Goal: Task Accomplishment & Management: Manage account settings

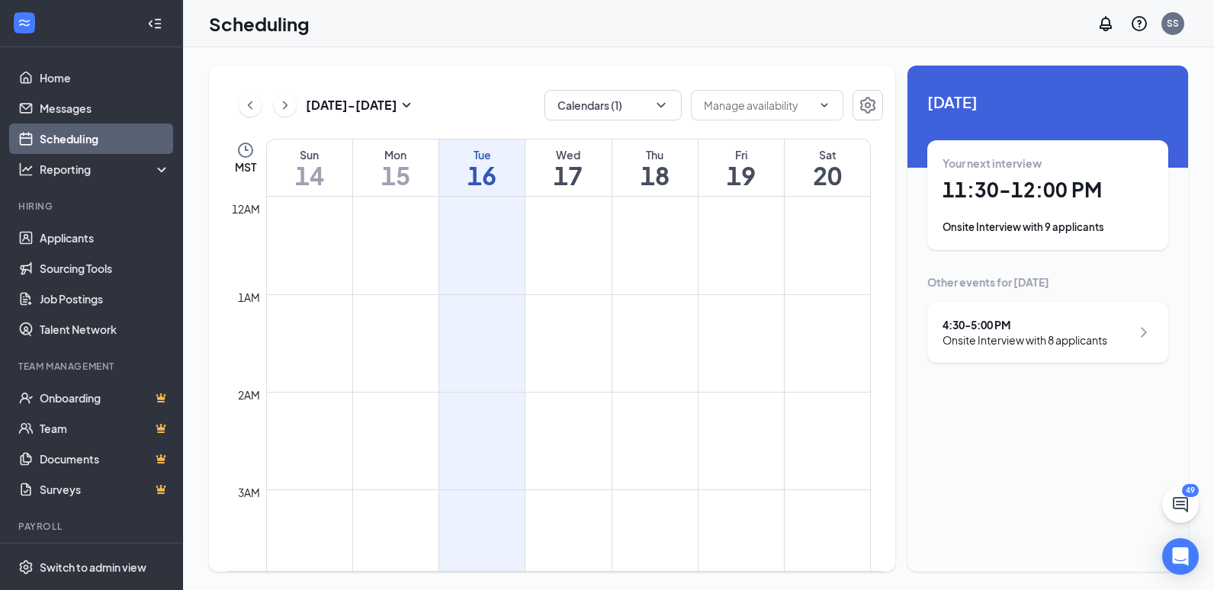
scroll to position [749, 0]
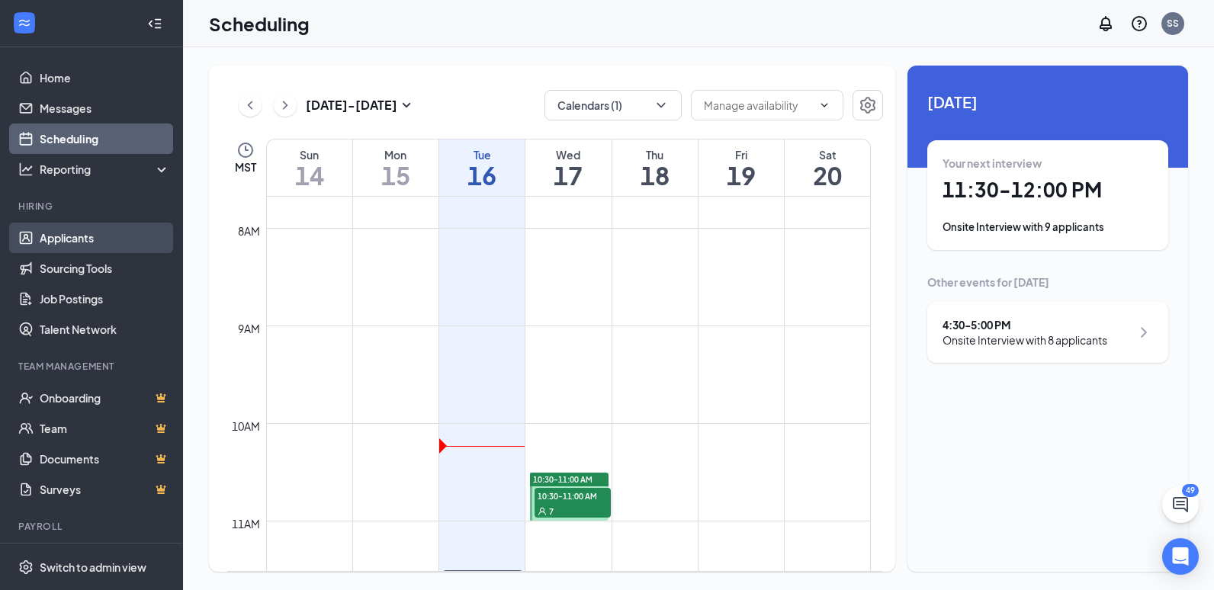
click at [72, 237] on link "Applicants" at bounding box center [105, 238] width 130 height 30
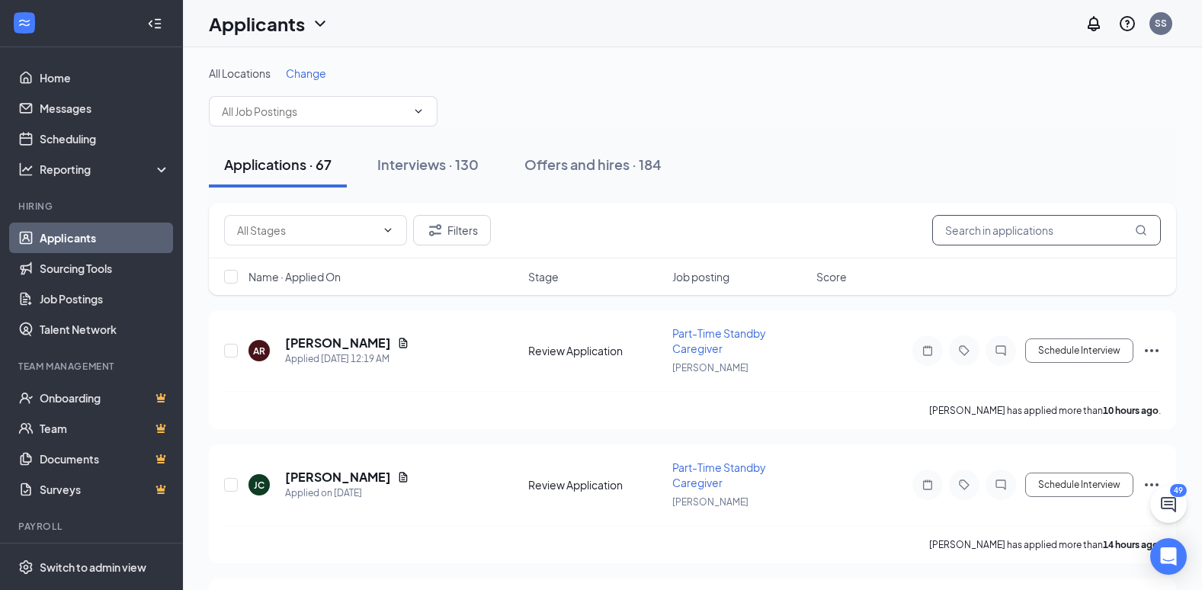
click at [971, 236] on input "text" at bounding box center [1046, 230] width 229 height 30
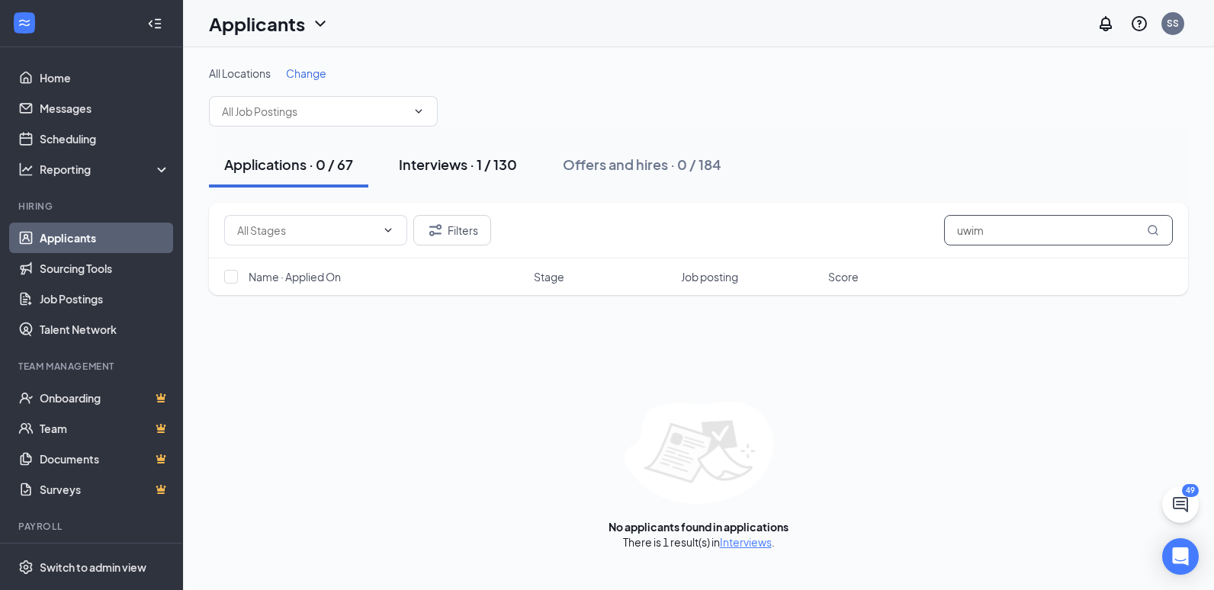
type input "uwim"
click at [440, 171] on div "Interviews · 1 / 130" at bounding box center [458, 164] width 118 height 19
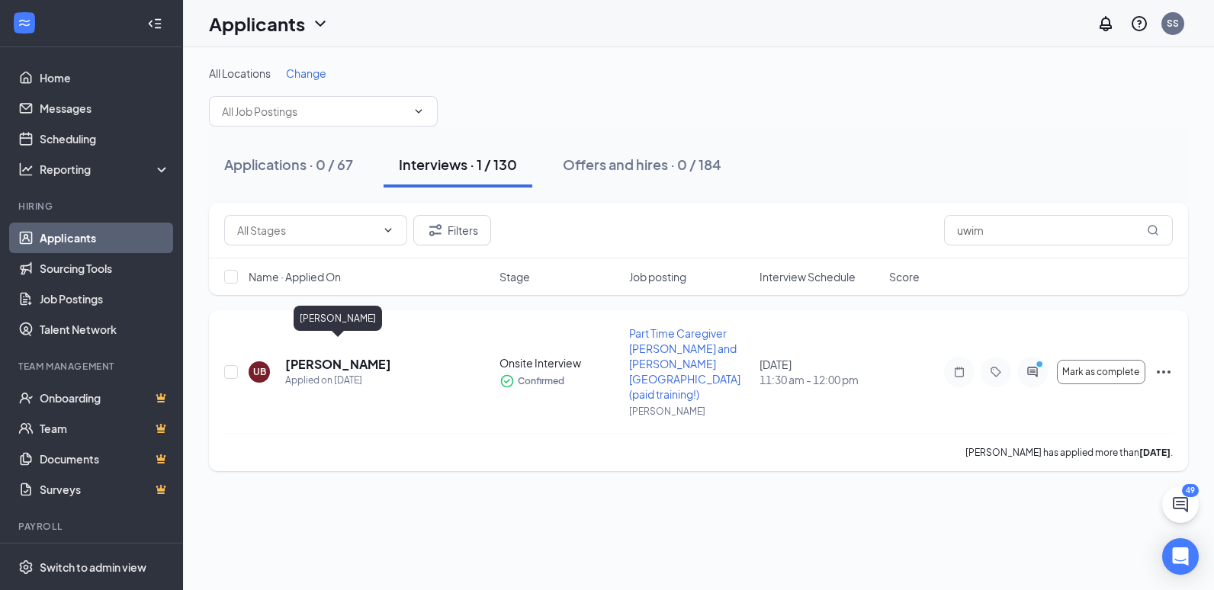
click at [348, 356] on h5 "[PERSON_NAME]" at bounding box center [338, 364] width 106 height 17
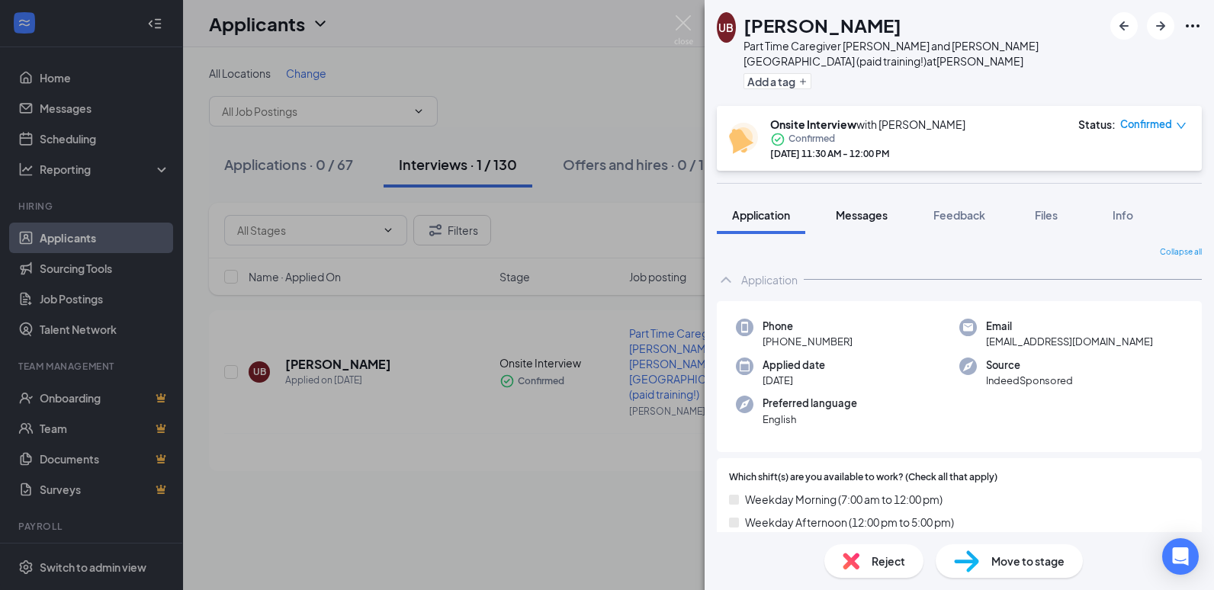
click at [845, 219] on span "Messages" at bounding box center [862, 215] width 52 height 14
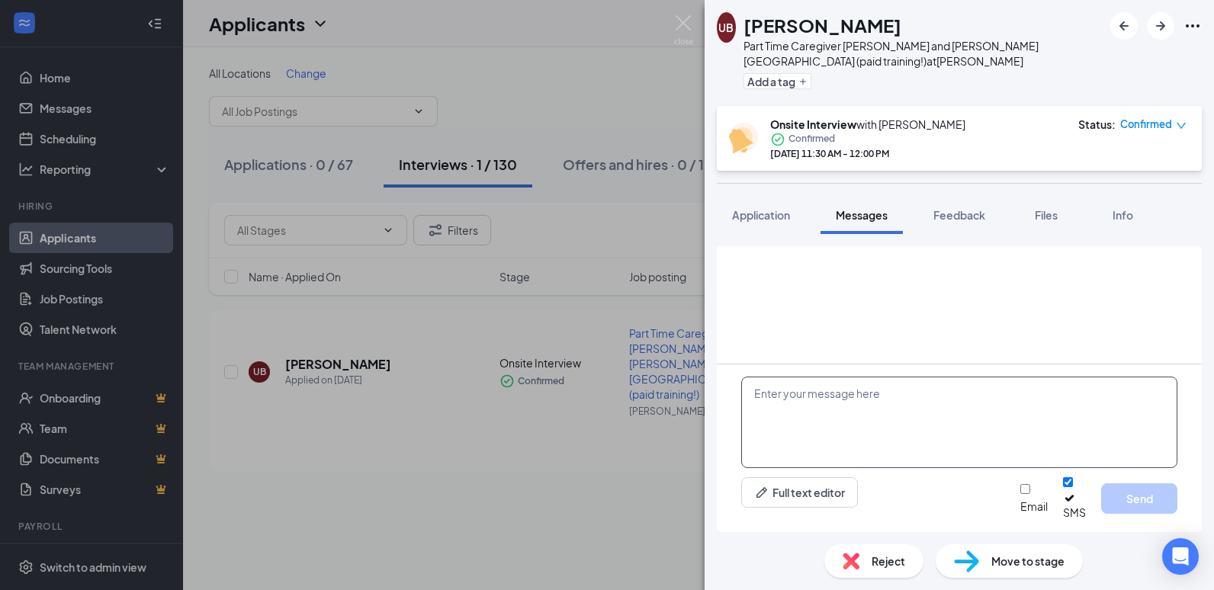
scroll to position [488, 0]
click at [827, 412] on textarea at bounding box center [959, 422] width 436 height 91
type textarea "2071 Main St. #204 Layton, Utah 84041"
click at [1157, 504] on button "Send" at bounding box center [1139, 498] width 76 height 30
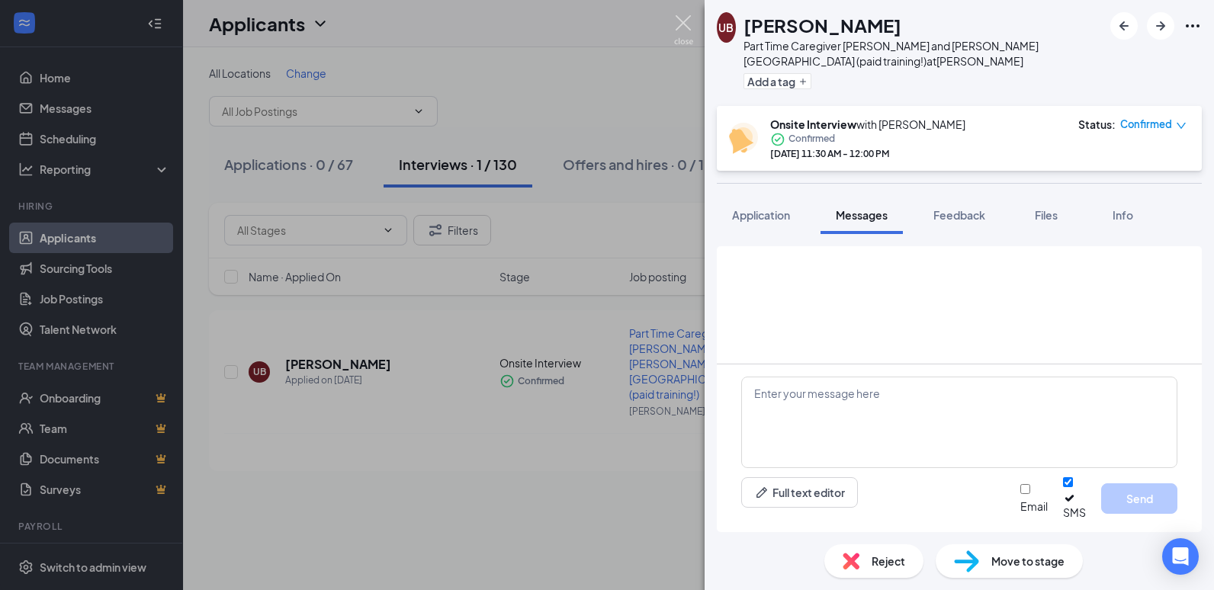
click at [685, 26] on img at bounding box center [683, 30] width 19 height 30
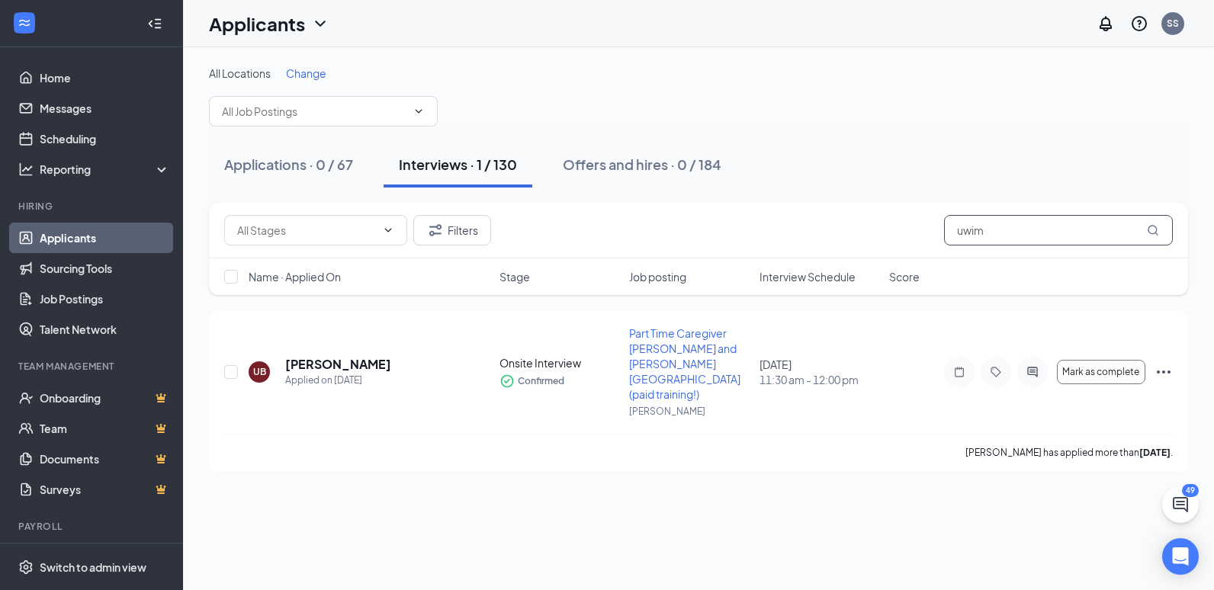
drag, startPoint x: 998, startPoint y: 232, endPoint x: 948, endPoint y: 229, distance: 50.4
click at [948, 229] on input "uwim" at bounding box center [1058, 230] width 229 height 30
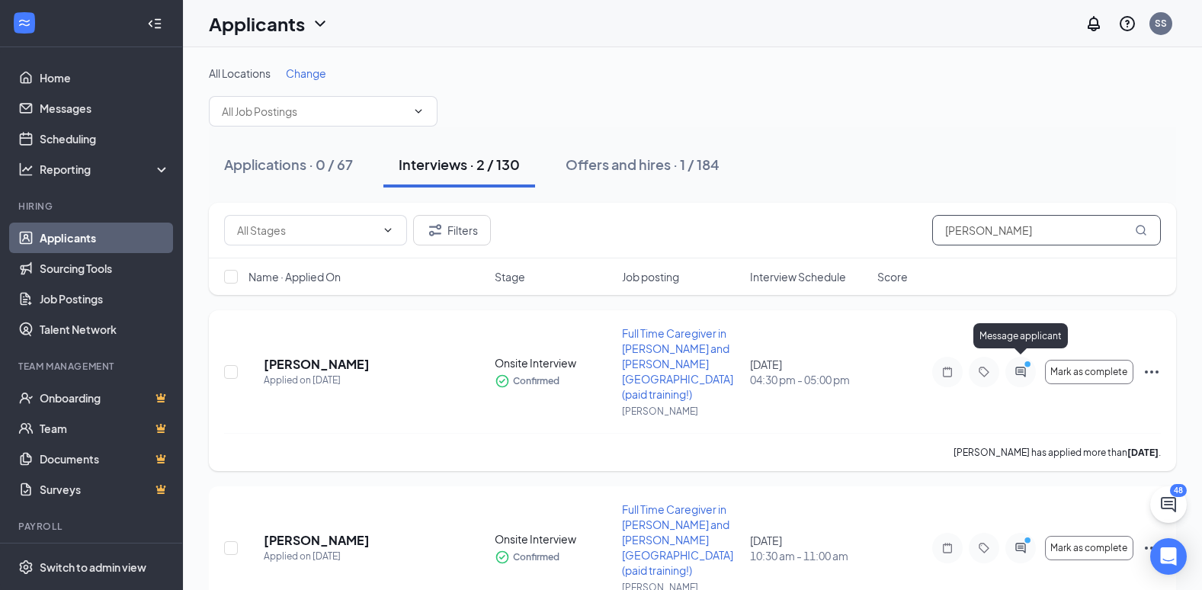
type input "alexis"
click at [1017, 366] on icon "ActiveChat" at bounding box center [1021, 372] width 18 height 12
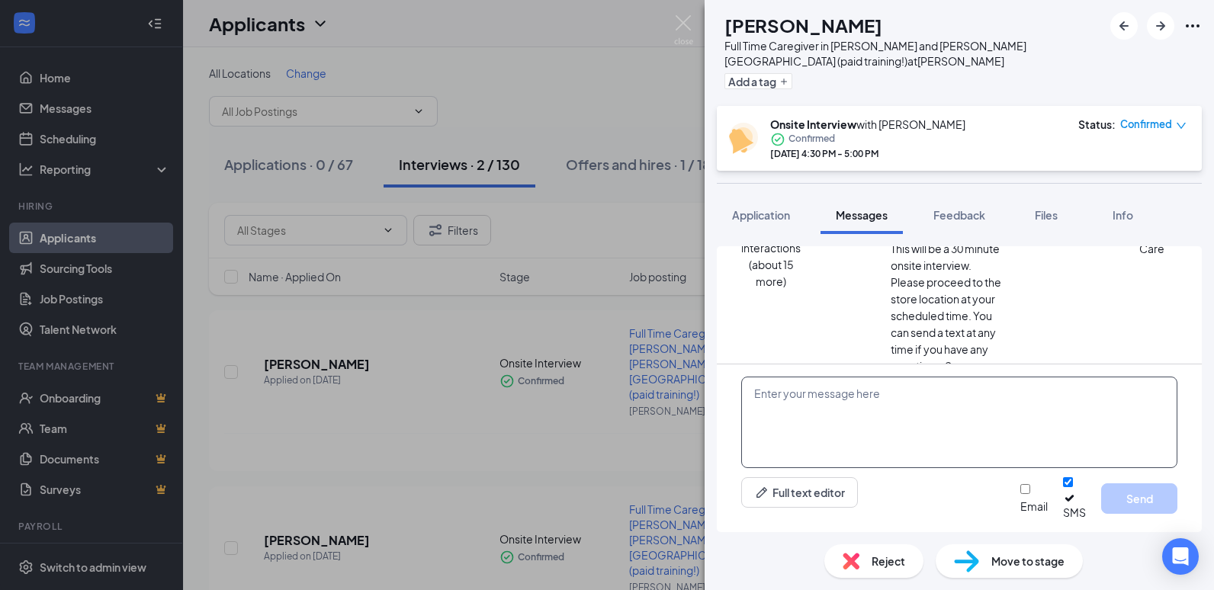
scroll to position [531, 0]
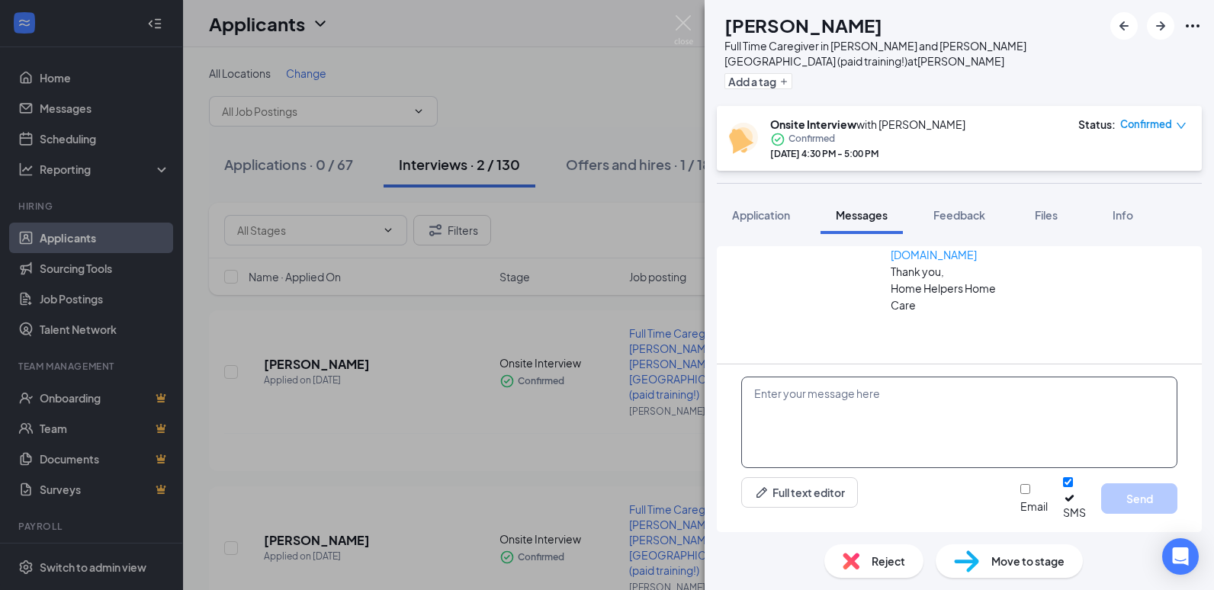
click at [799, 411] on textarea at bounding box center [959, 422] width 436 height 91
type textarea "[STREET_ADDRESS][US_STATE]"
click at [1158, 505] on button "Send" at bounding box center [1139, 498] width 76 height 30
click at [679, 20] on img at bounding box center [683, 30] width 19 height 30
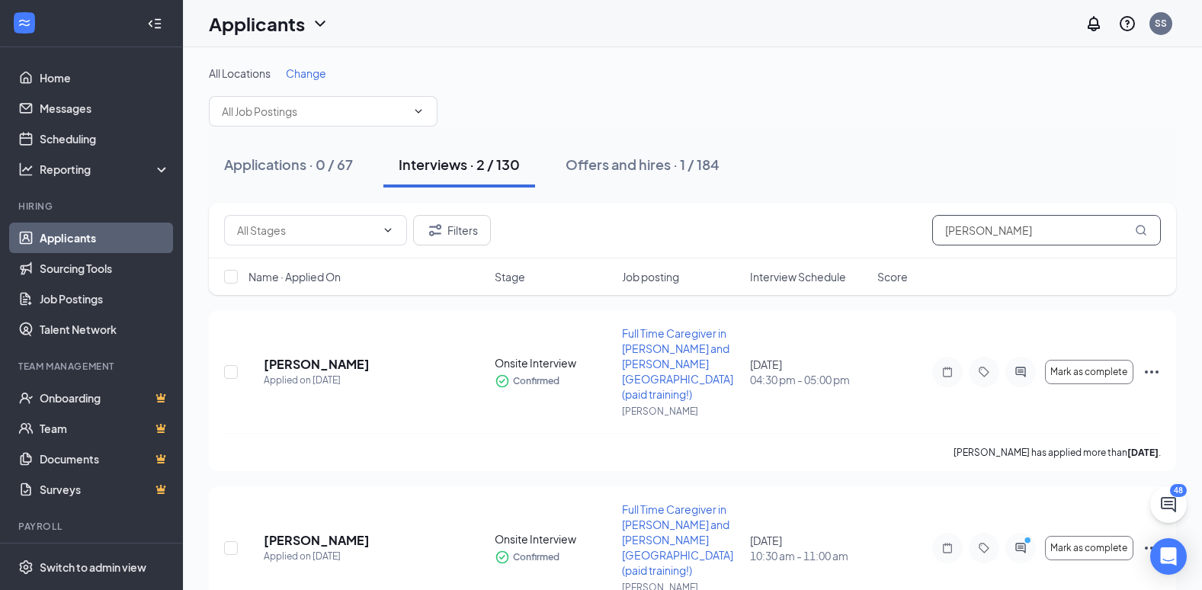
drag, startPoint x: 996, startPoint y: 239, endPoint x: 901, endPoint y: 232, distance: 95.6
click at [901, 232] on div "Filters alexis" at bounding box center [692, 230] width 937 height 30
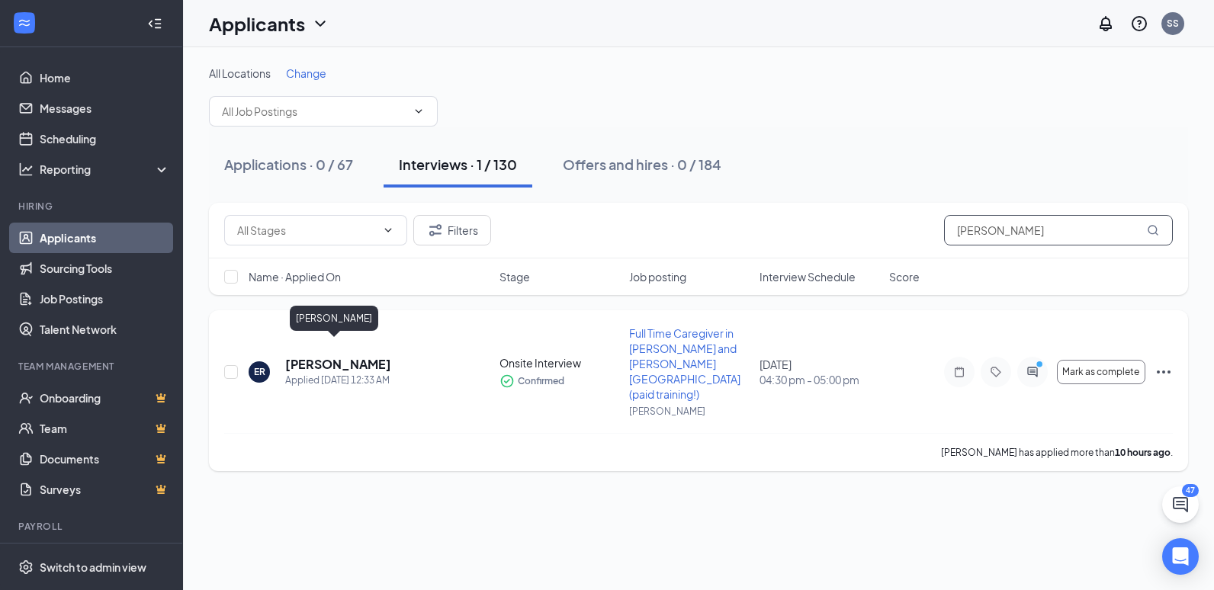
type input "ericka"
click at [335, 356] on h5 "Ericka Rivera" at bounding box center [338, 364] width 106 height 17
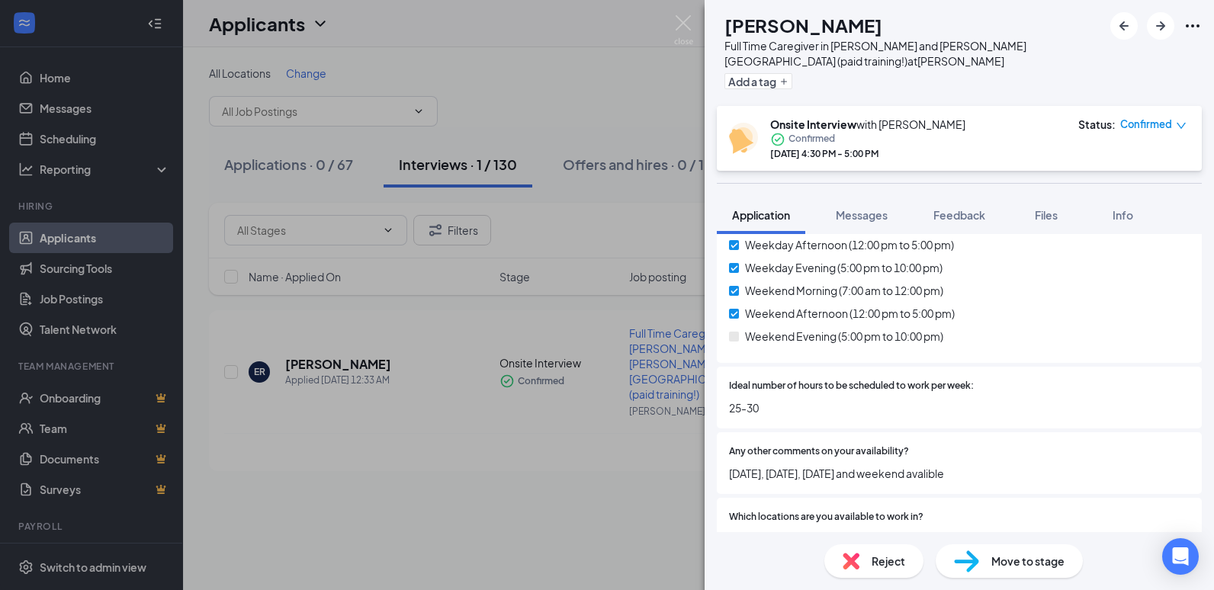
scroll to position [305, 0]
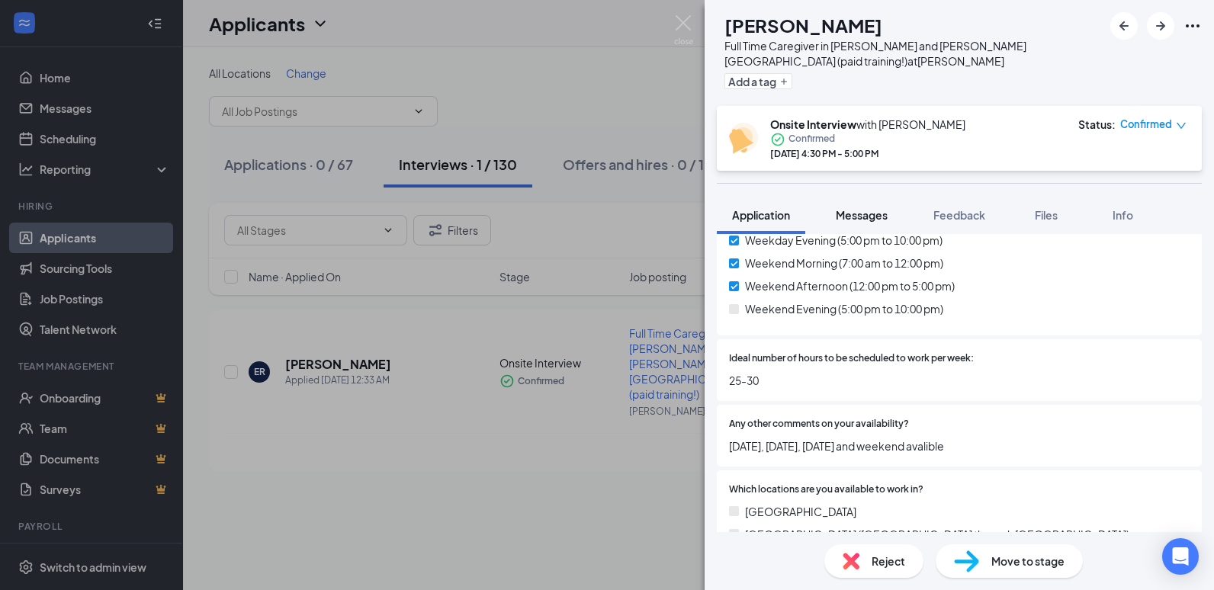
click at [866, 211] on span "Messages" at bounding box center [862, 215] width 52 height 14
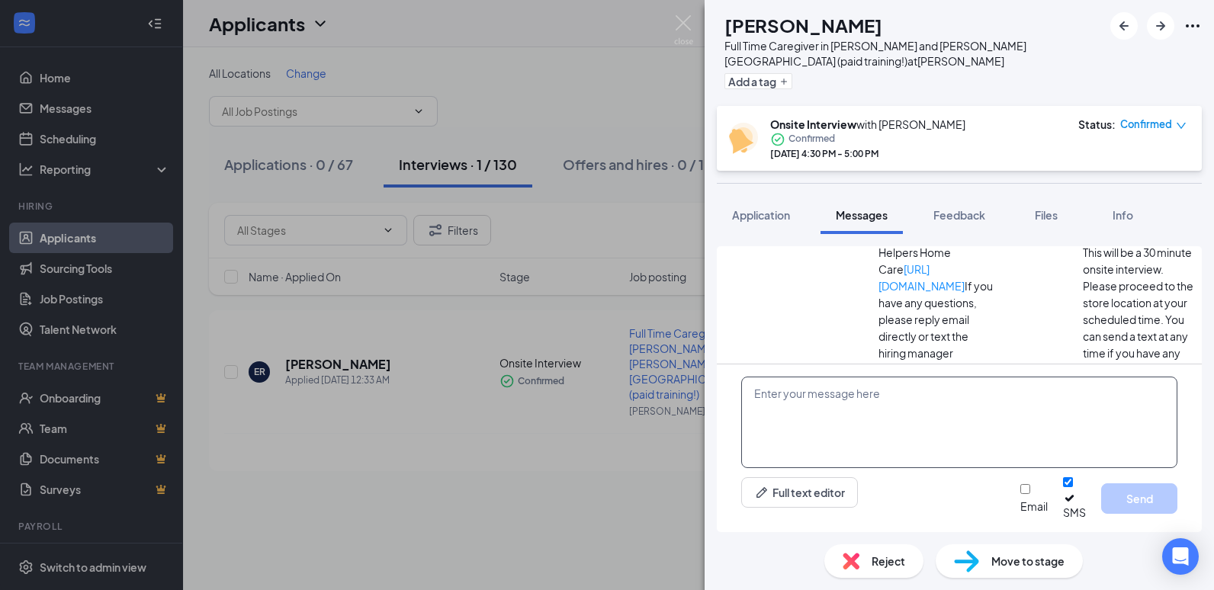
scroll to position [328, 0]
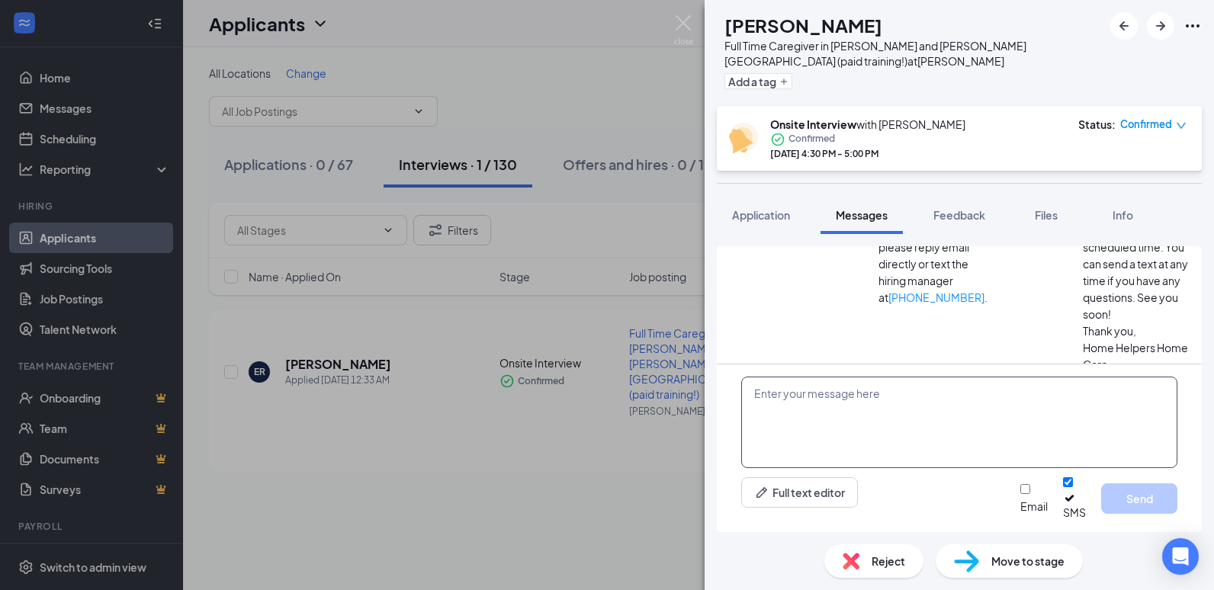
click at [814, 401] on textarea at bounding box center [959, 422] width 436 height 91
type textarea "It is in person 2071 Main St. #204 Layton, Utah 84041"
click at [1151, 508] on button "Send" at bounding box center [1139, 498] width 76 height 30
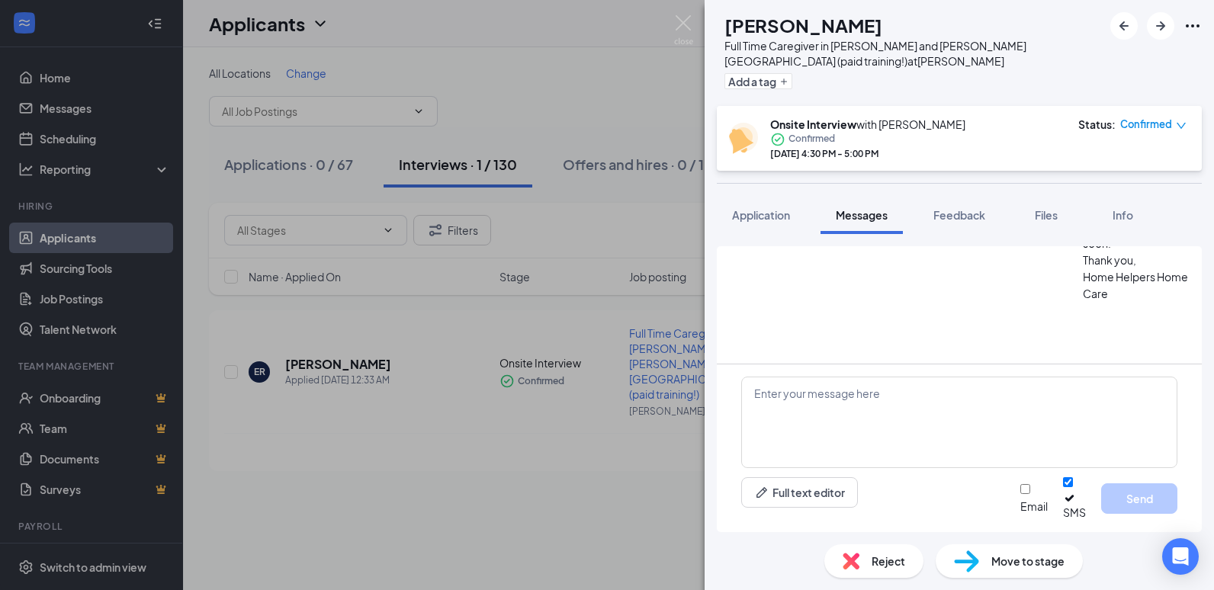
scroll to position [444, 0]
click at [683, 19] on img at bounding box center [683, 30] width 19 height 30
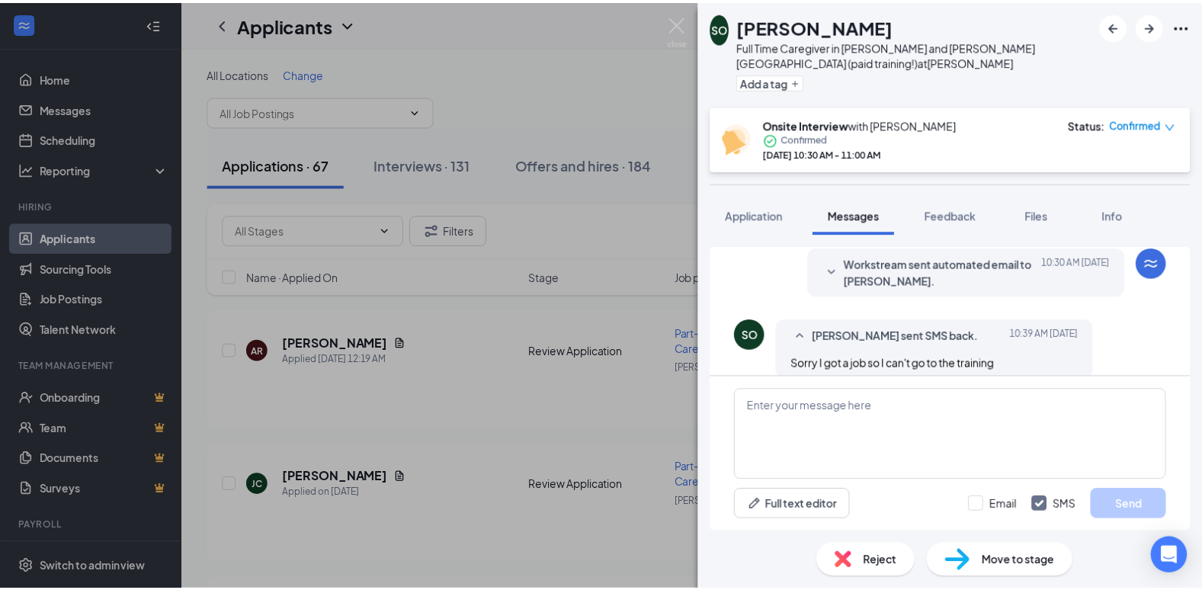
scroll to position [618, 0]
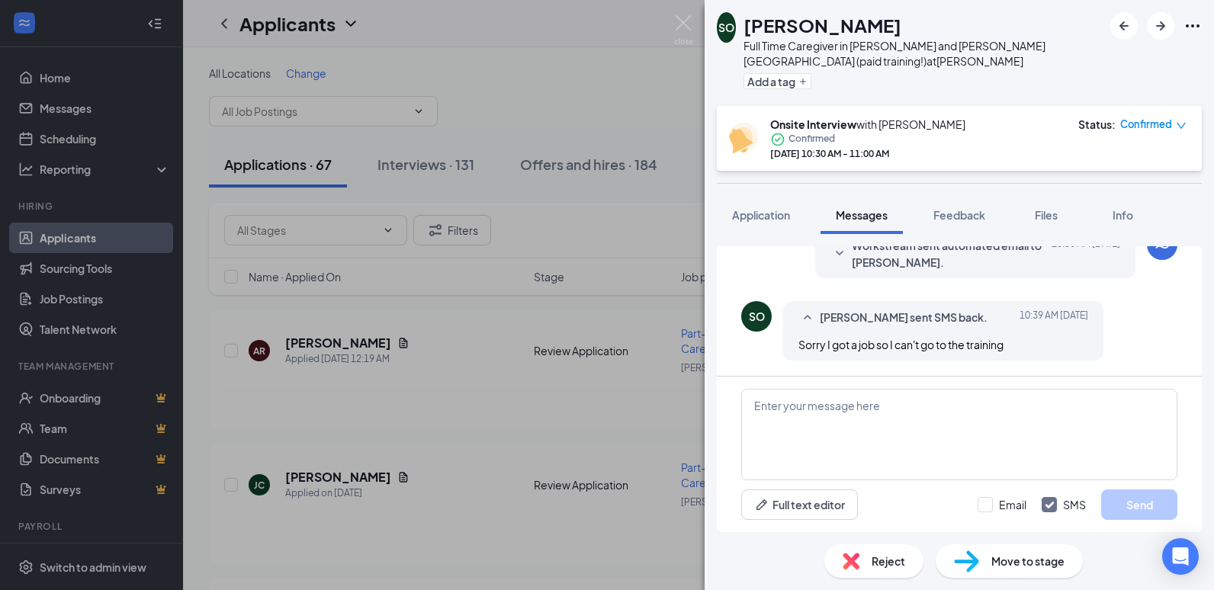
click at [1155, 120] on span "Confirmed" at bounding box center [1146, 124] width 52 height 15
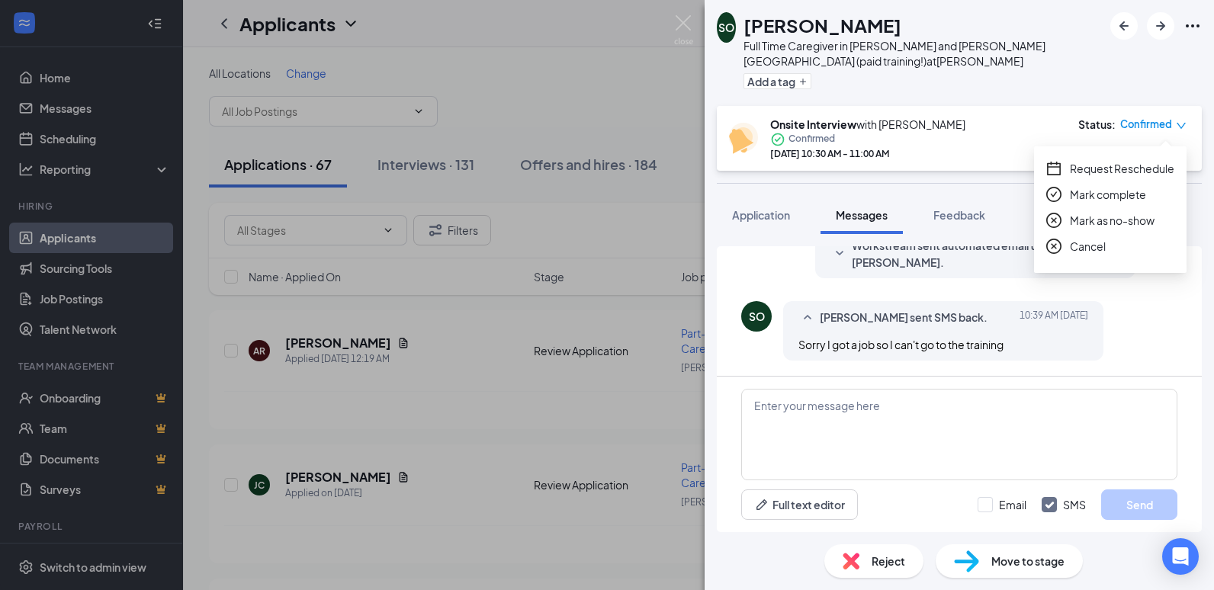
click at [871, 560] on span "Reject" at bounding box center [888, 561] width 34 height 17
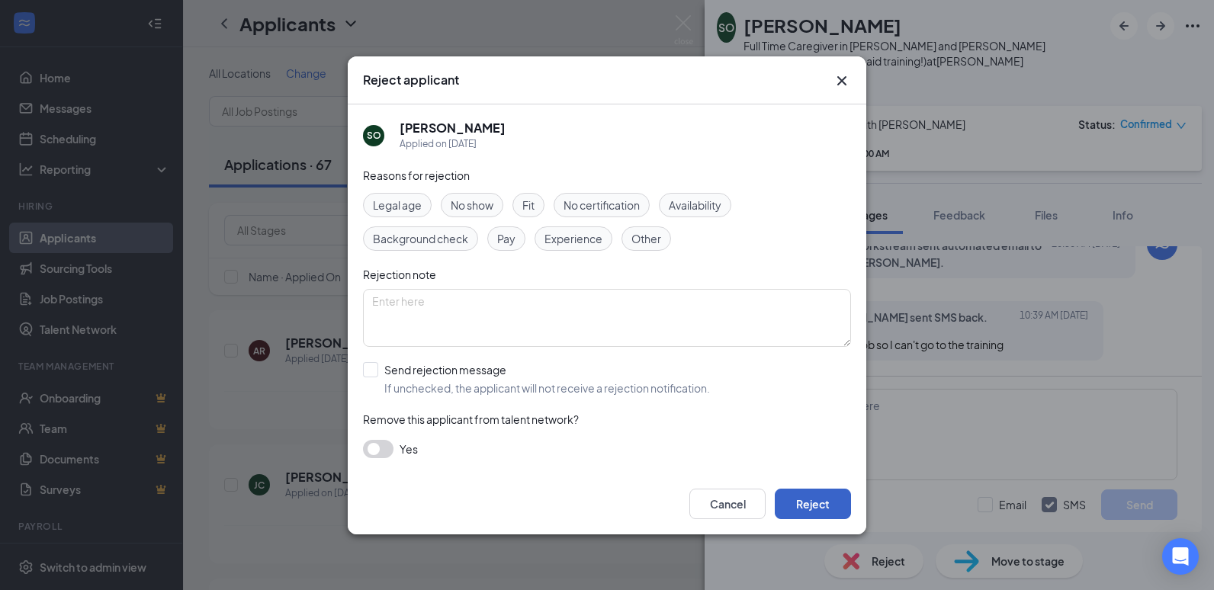
click at [816, 500] on button "Reject" at bounding box center [813, 504] width 76 height 30
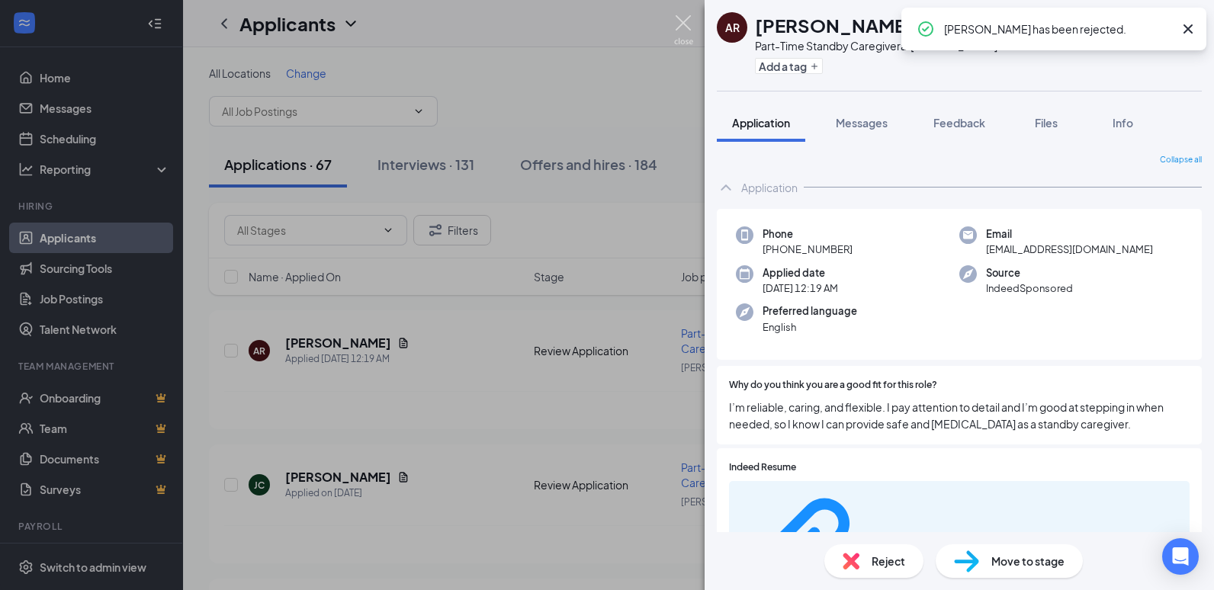
drag, startPoint x: 692, startPoint y: 24, endPoint x: 631, endPoint y: 22, distance: 61.0
click at [692, 24] on img at bounding box center [683, 30] width 19 height 30
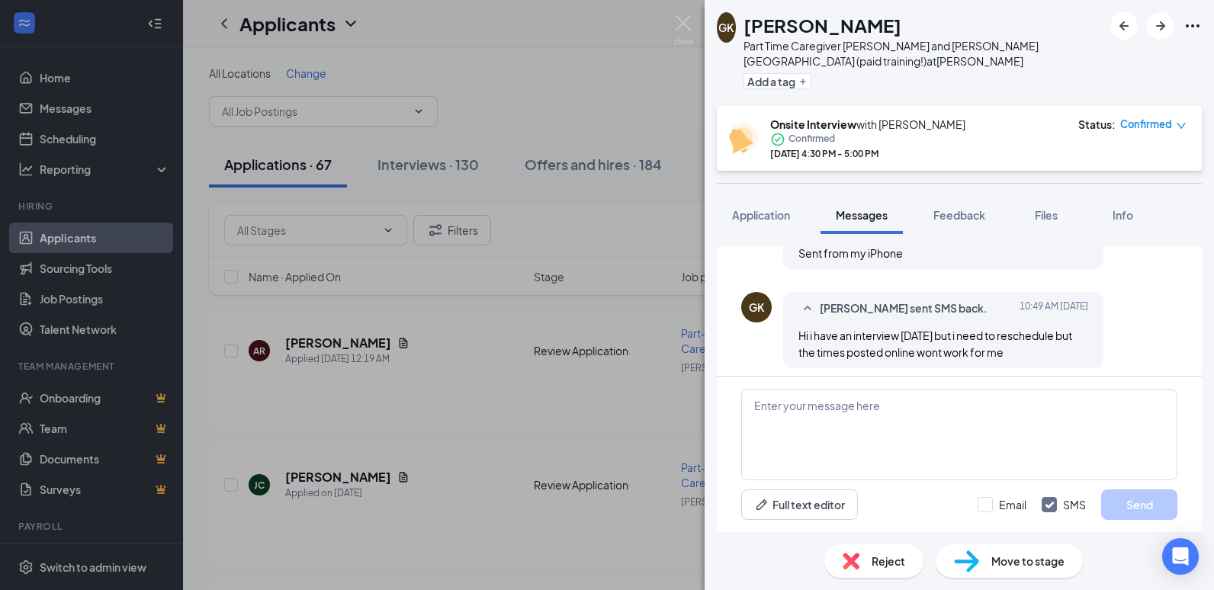
scroll to position [653, 0]
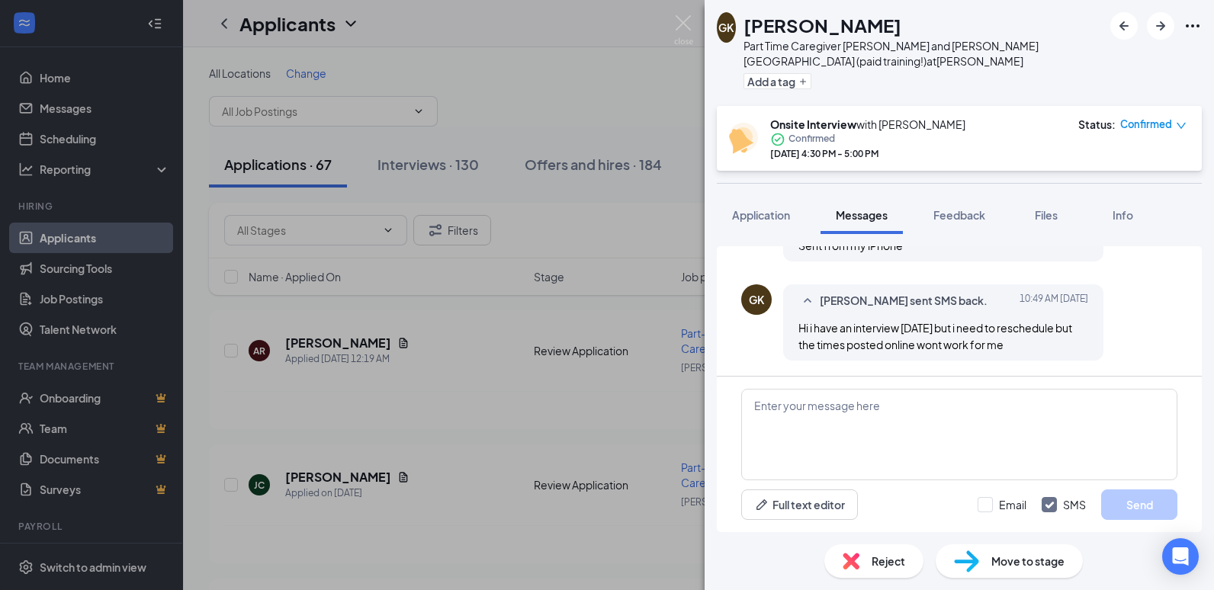
click at [1147, 127] on span "Confirmed" at bounding box center [1146, 124] width 52 height 15
click at [1116, 168] on span "Request Reschedule" at bounding box center [1122, 168] width 104 height 17
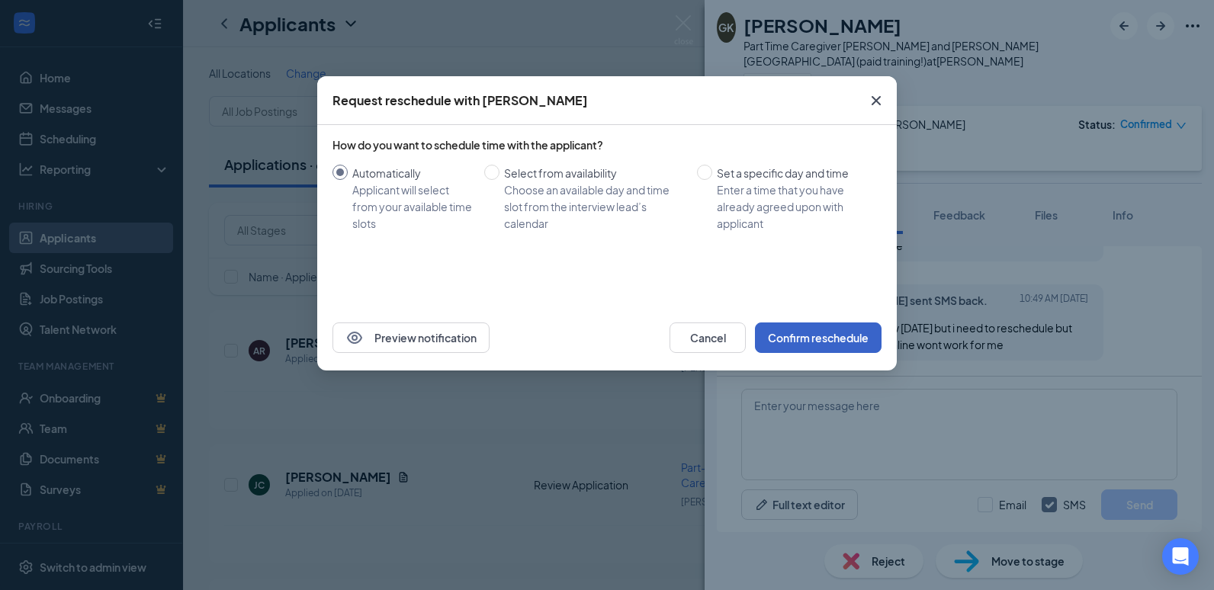
click at [808, 336] on button "Confirm reschedule" at bounding box center [818, 337] width 127 height 30
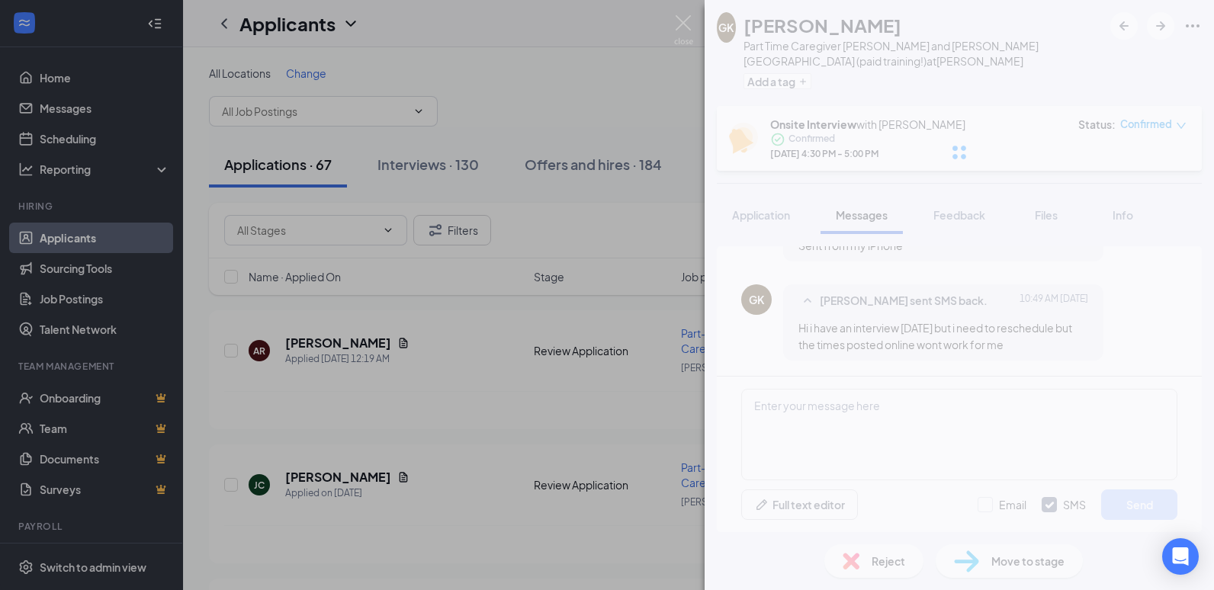
scroll to position [640, 0]
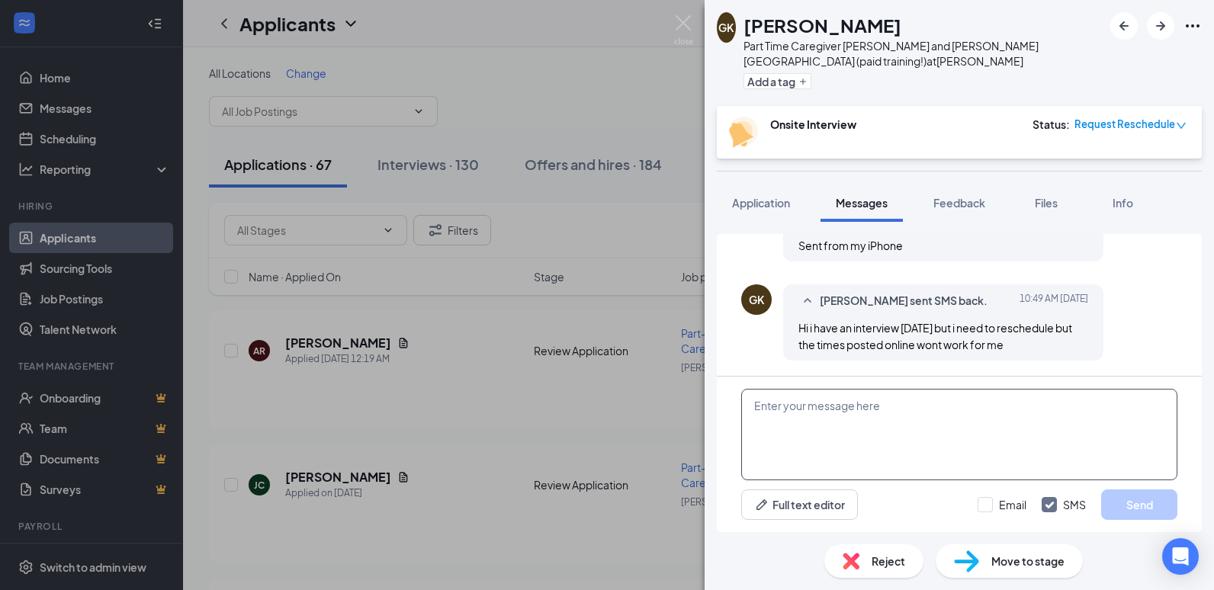
click at [791, 409] on textarea at bounding box center [959, 434] width 436 height 91
type textarea "I sent you a link to reschedule"
click at [1146, 504] on button "Send" at bounding box center [1139, 504] width 76 height 30
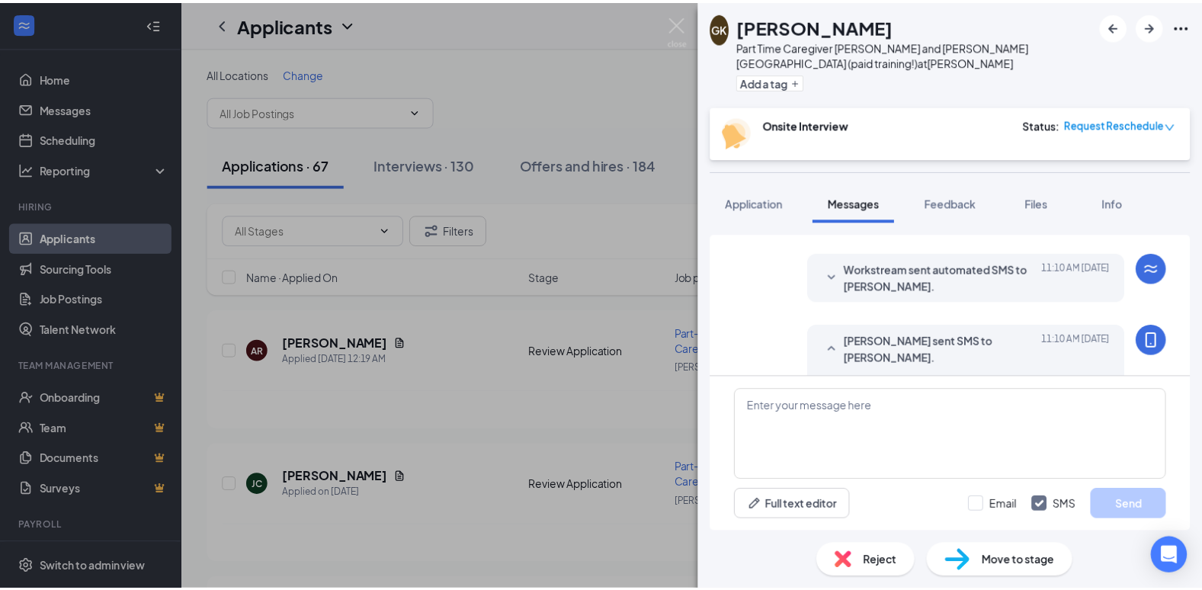
scroll to position [926, 0]
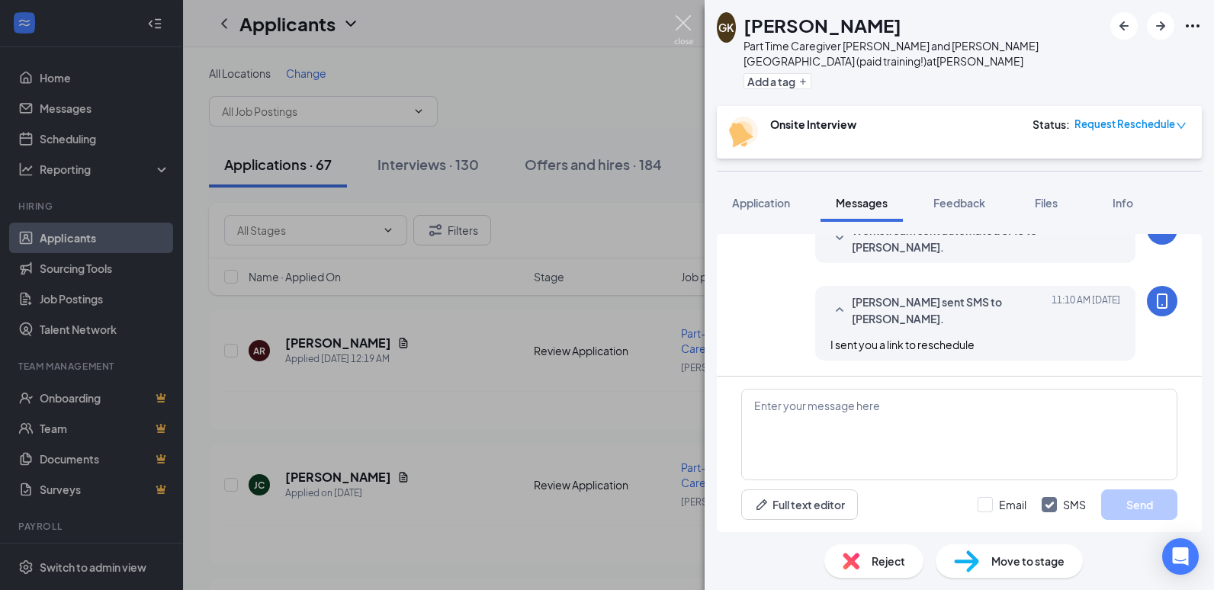
click at [682, 21] on img at bounding box center [683, 30] width 19 height 30
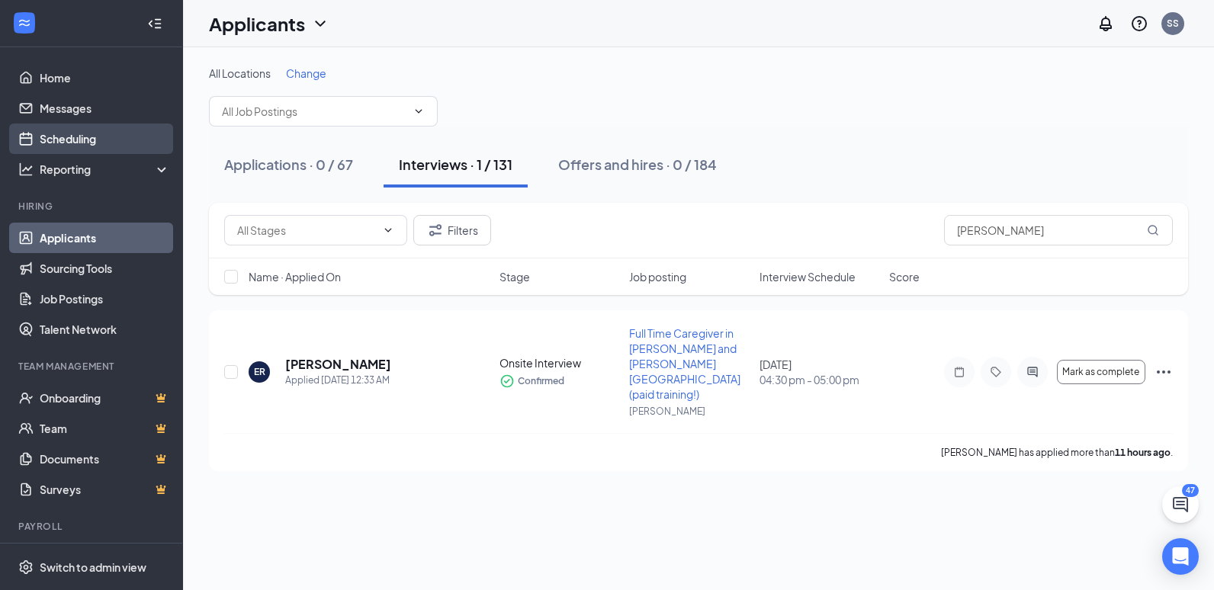
click at [86, 137] on link "Scheduling" at bounding box center [105, 139] width 130 height 30
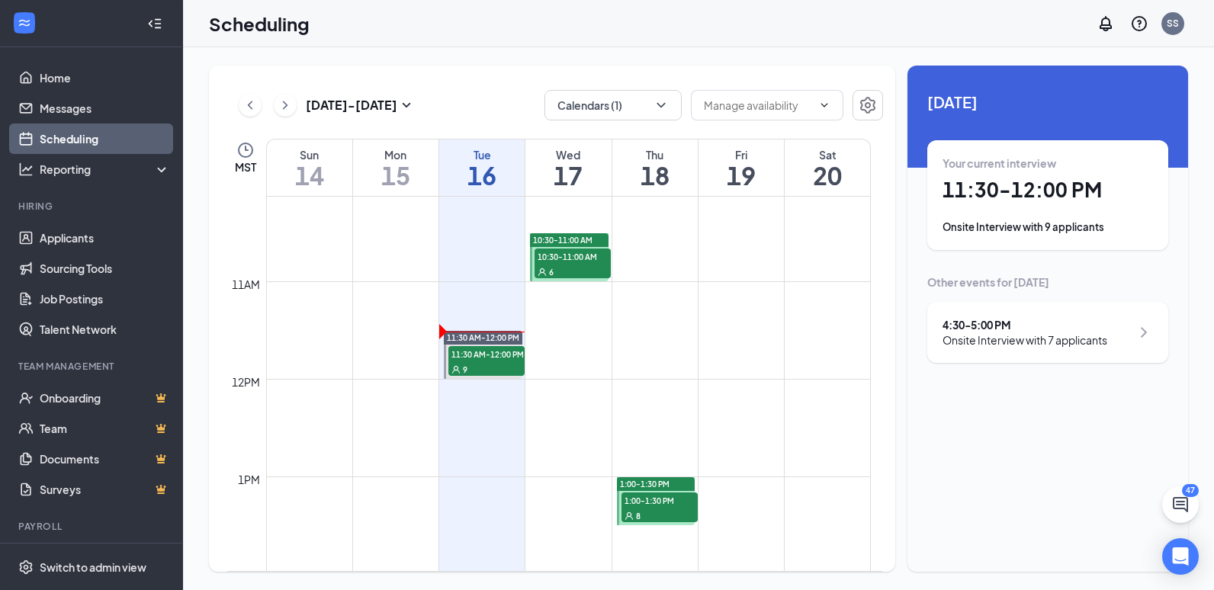
scroll to position [990, 0]
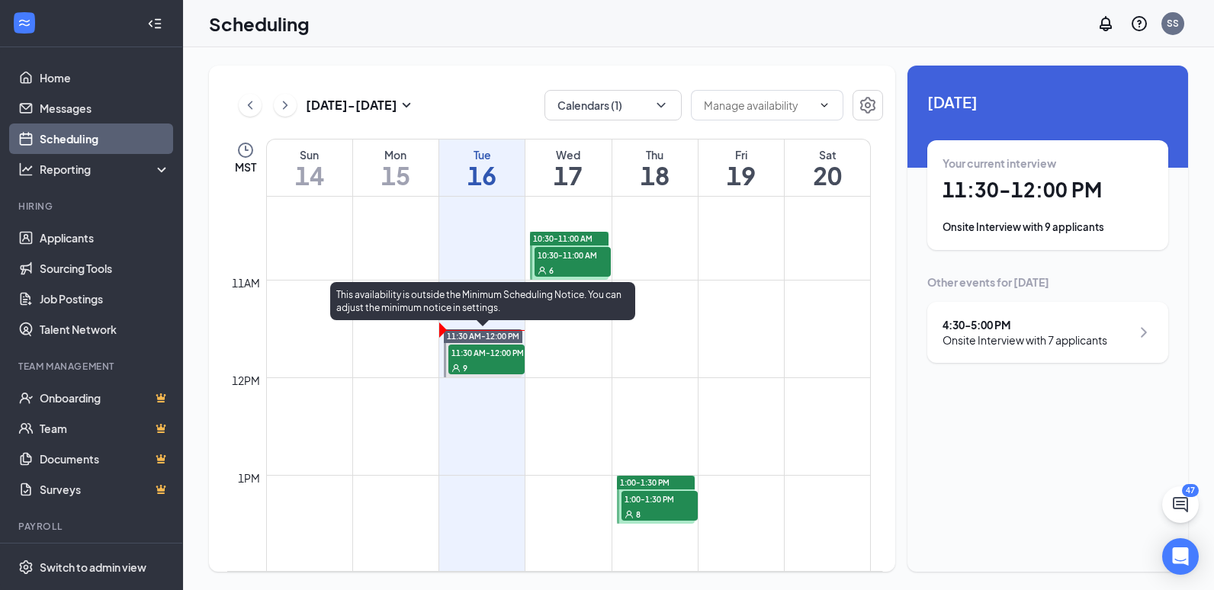
click at [480, 363] on div "9" at bounding box center [486, 367] width 76 height 15
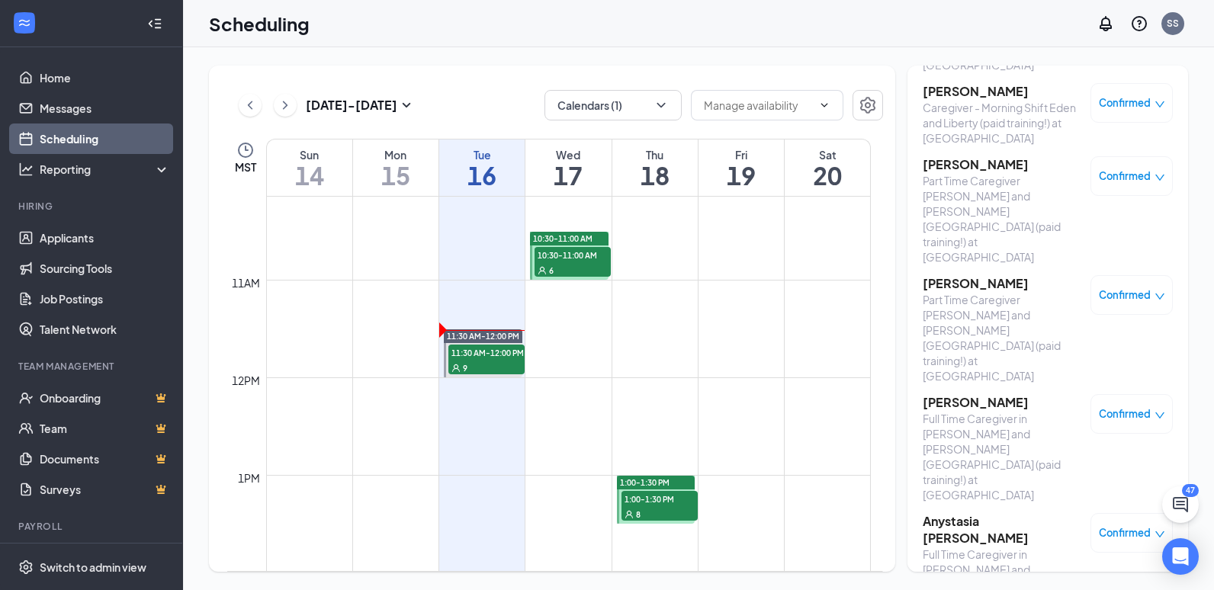
scroll to position [261, 0]
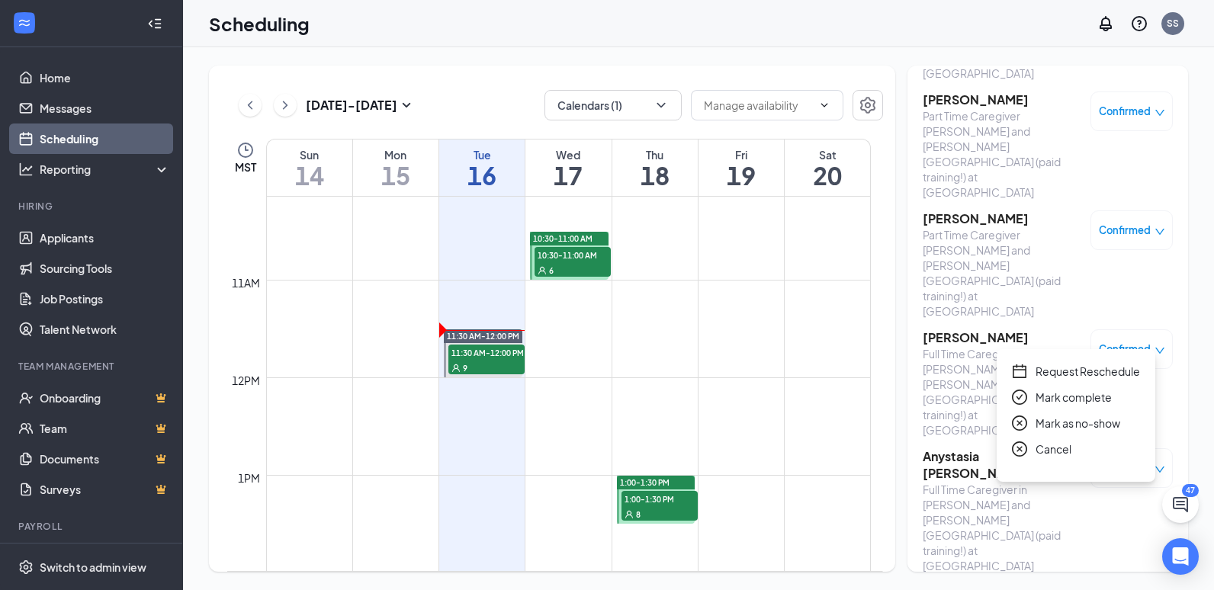
click at [1065, 398] on span "Mark complete" at bounding box center [1073, 397] width 76 height 17
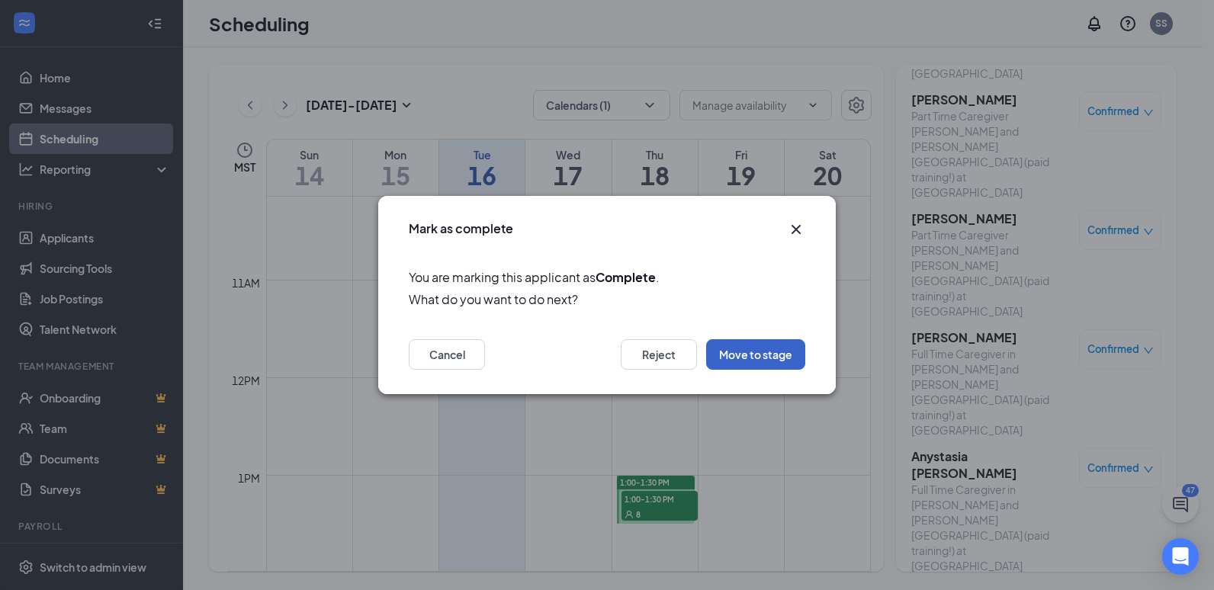
click at [770, 355] on button "Move to stage" at bounding box center [755, 354] width 99 height 30
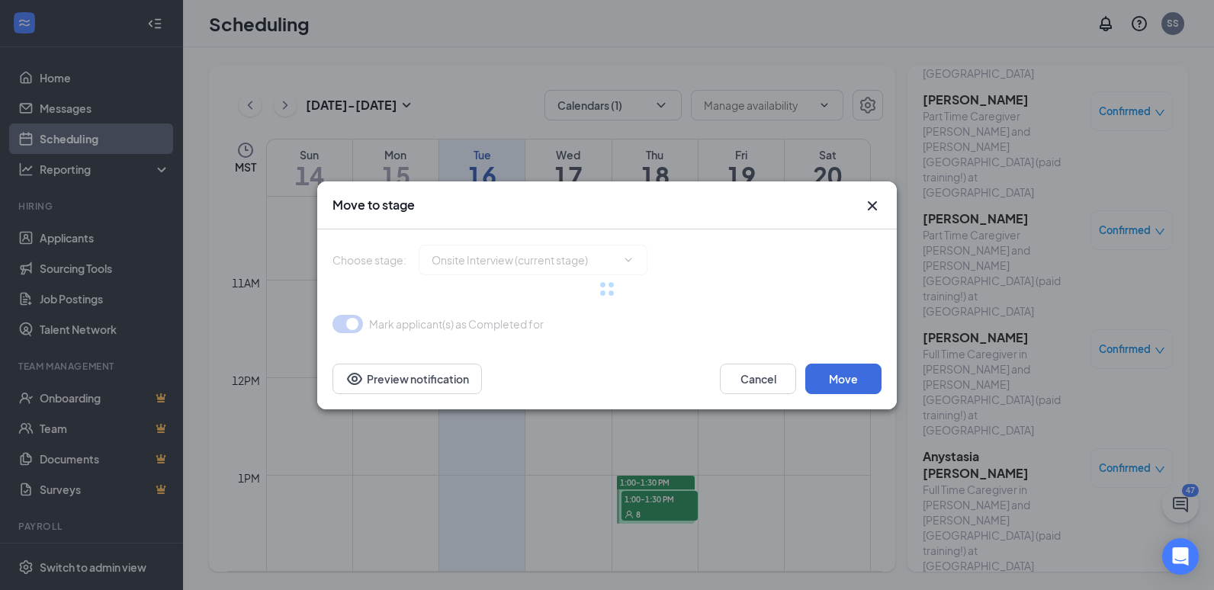
type input "Review (next stage)"
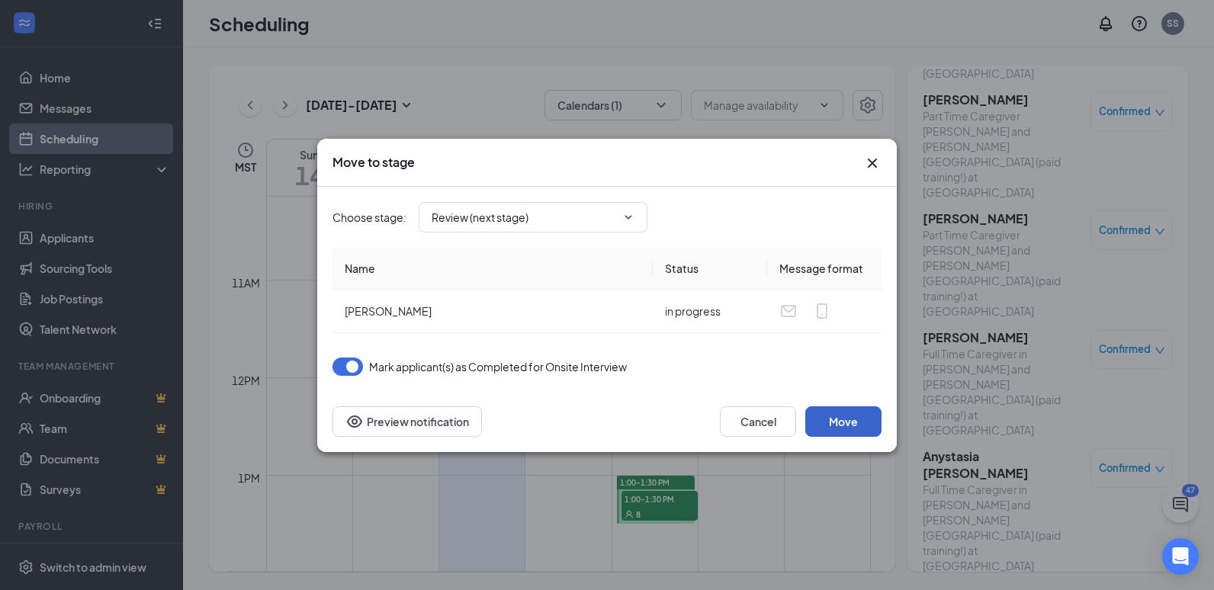
click at [832, 419] on button "Move" at bounding box center [843, 421] width 76 height 30
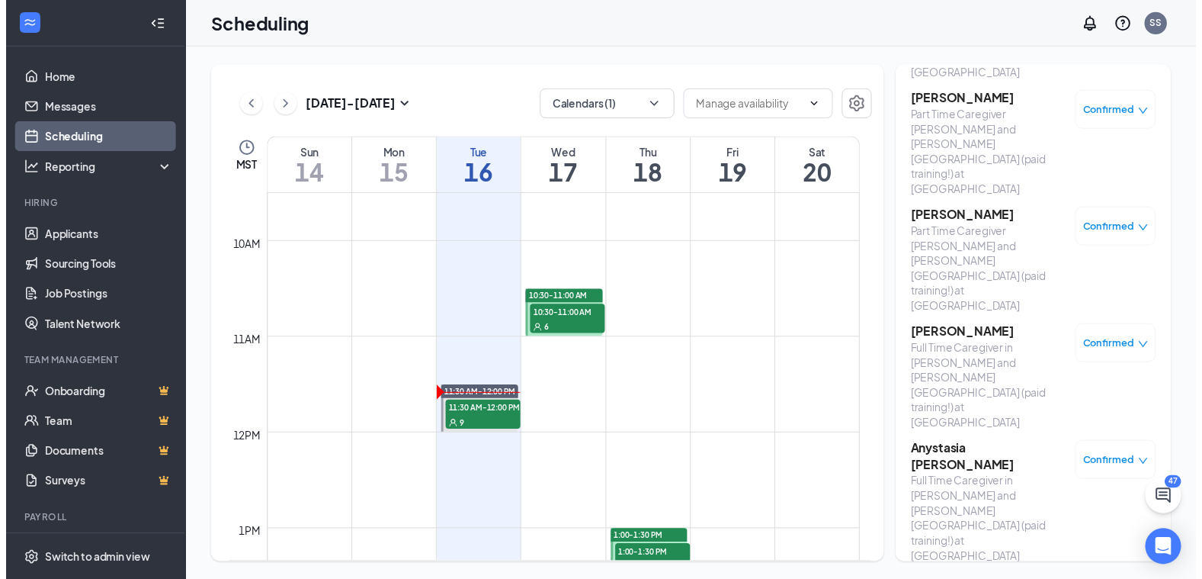
scroll to position [927, 0]
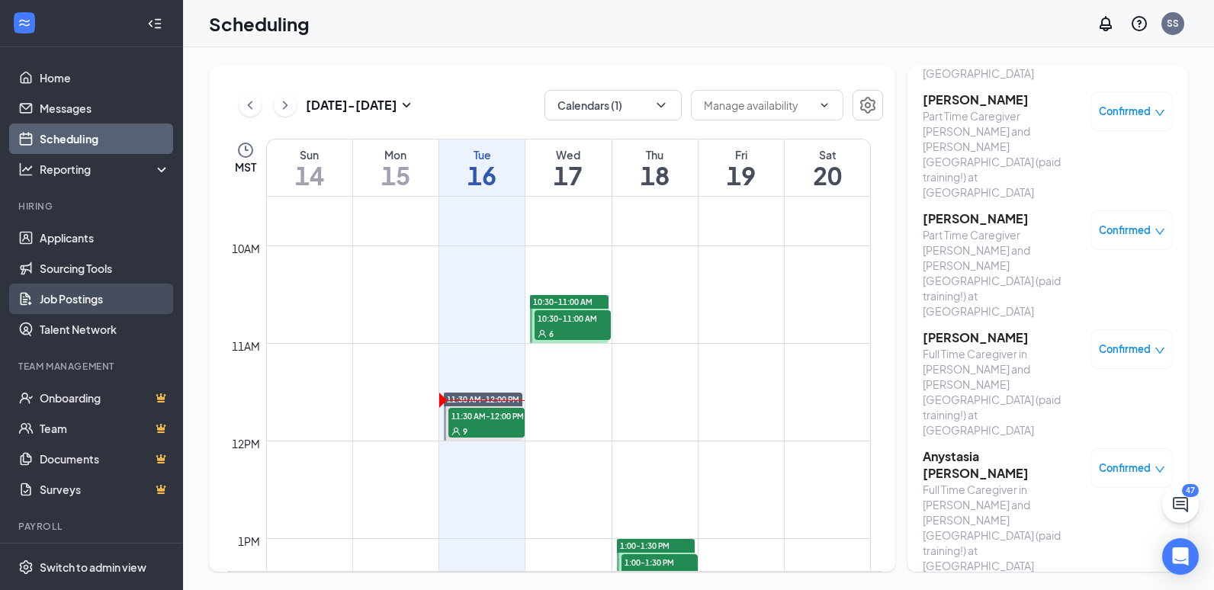
click at [69, 296] on link "Job Postings" at bounding box center [105, 299] width 130 height 30
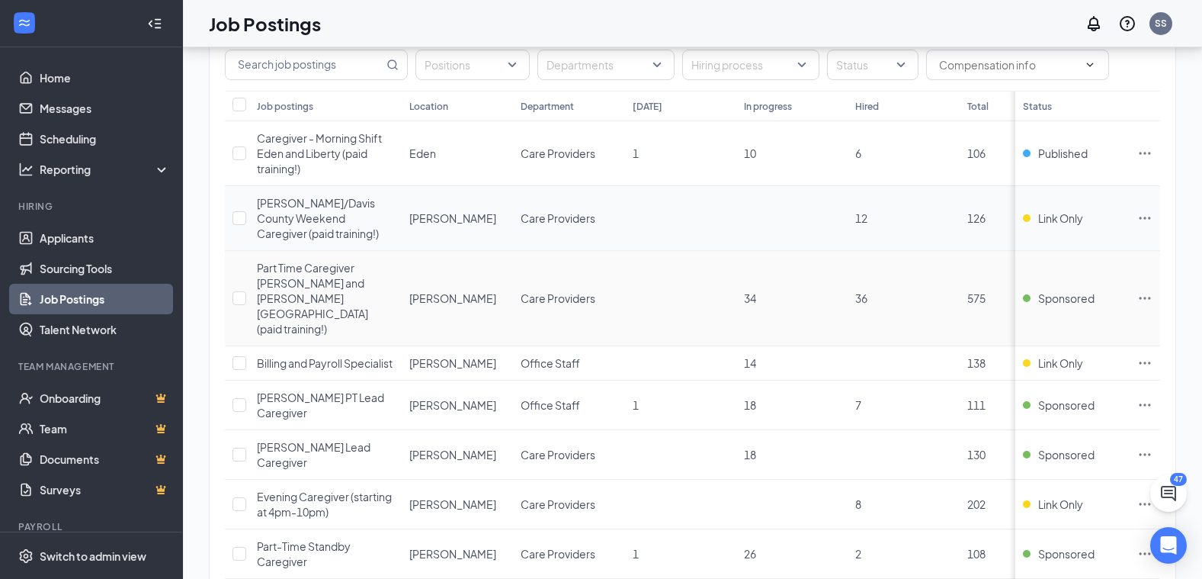
scroll to position [140, 0]
click at [1153, 396] on icon "Ellipses" at bounding box center [1144, 403] width 15 height 15
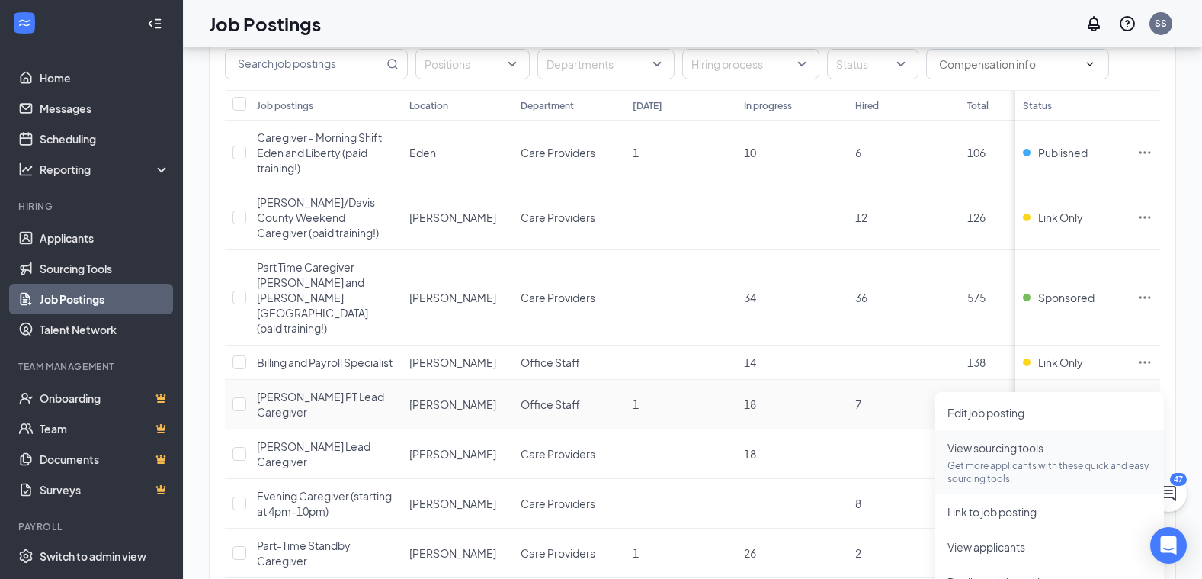
click at [1059, 470] on p "Get more applicants with these quick and easy sourcing tools." at bounding box center [1050, 472] width 204 height 26
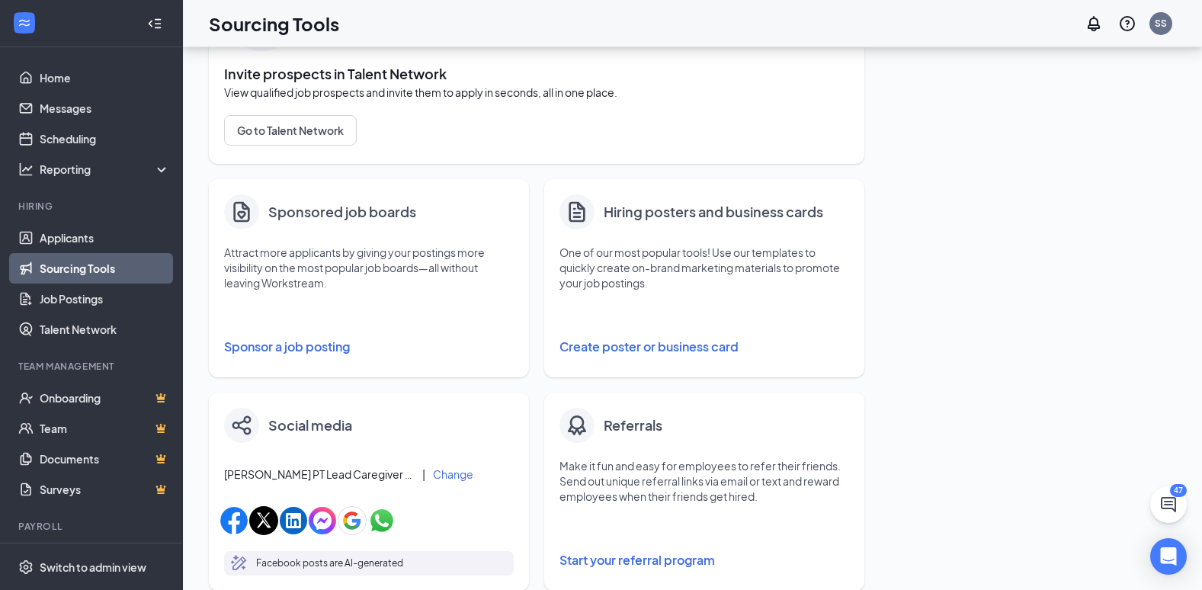
click at [259, 337] on button "Sponsor a job posting" at bounding box center [369, 347] width 290 height 30
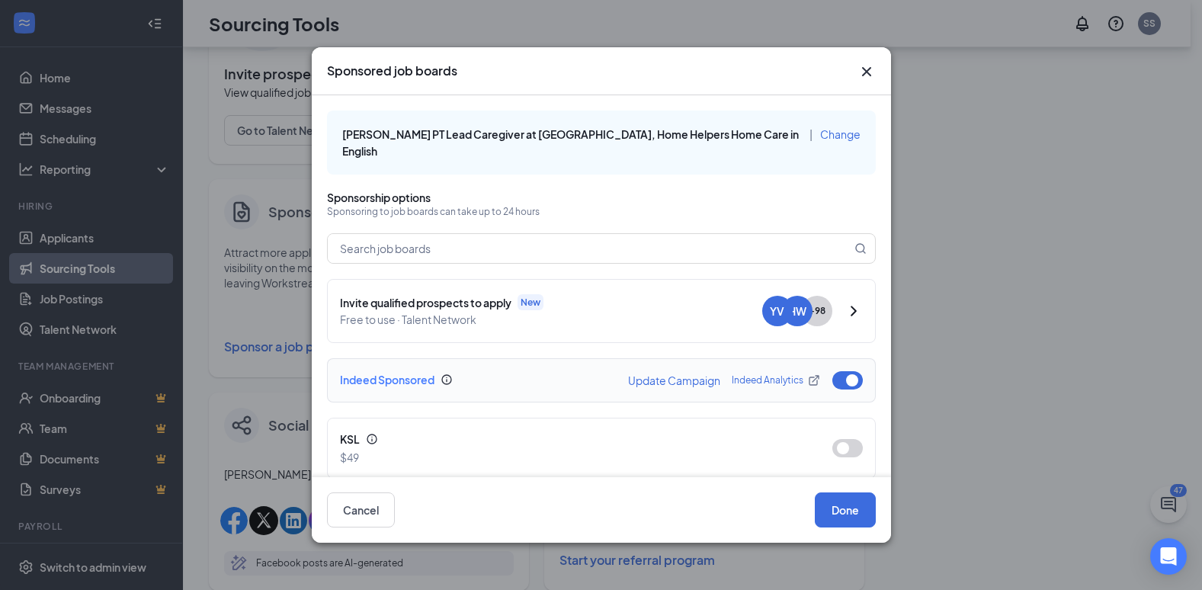
click at [841, 371] on button "button" at bounding box center [848, 380] width 30 height 18
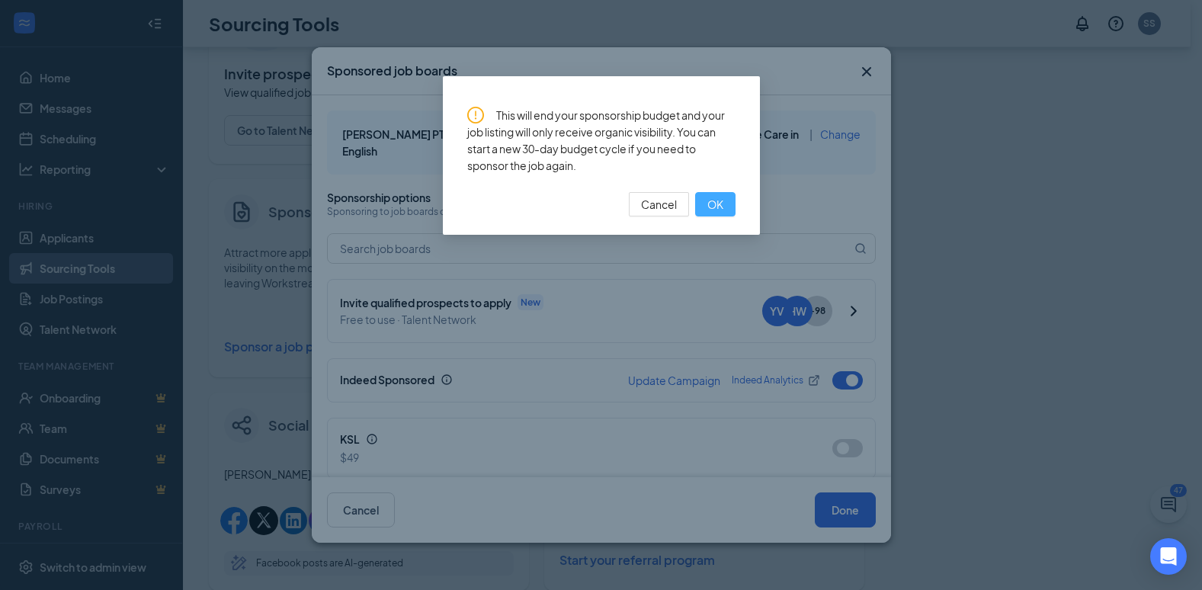
click at [711, 204] on span "OK" at bounding box center [715, 204] width 16 height 17
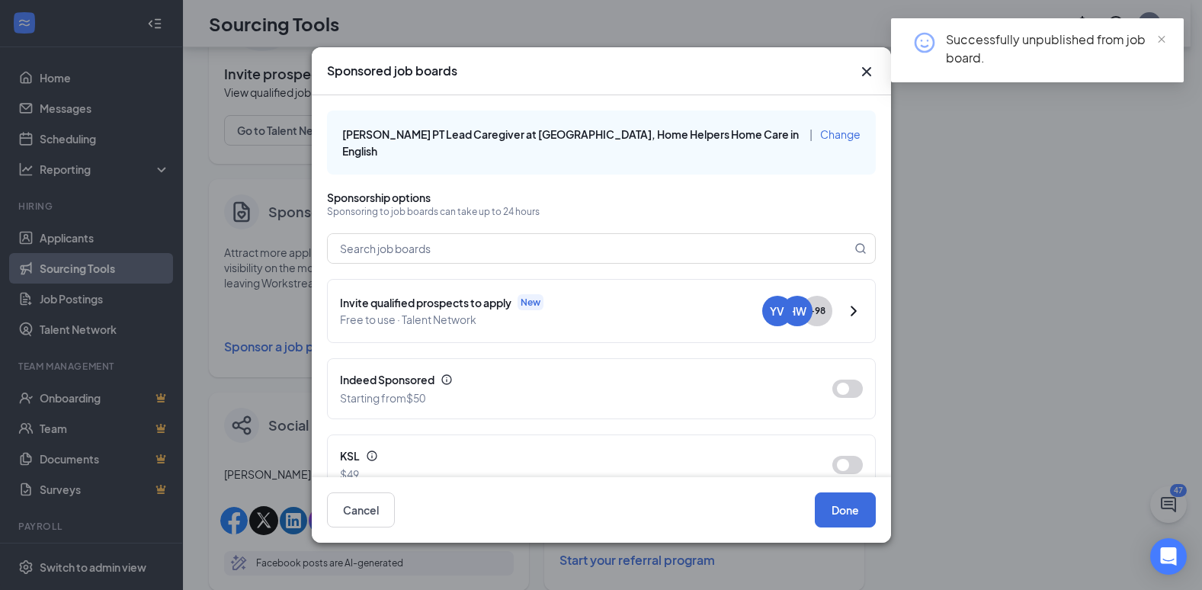
click at [870, 72] on icon "Cross" at bounding box center [867, 72] width 18 height 18
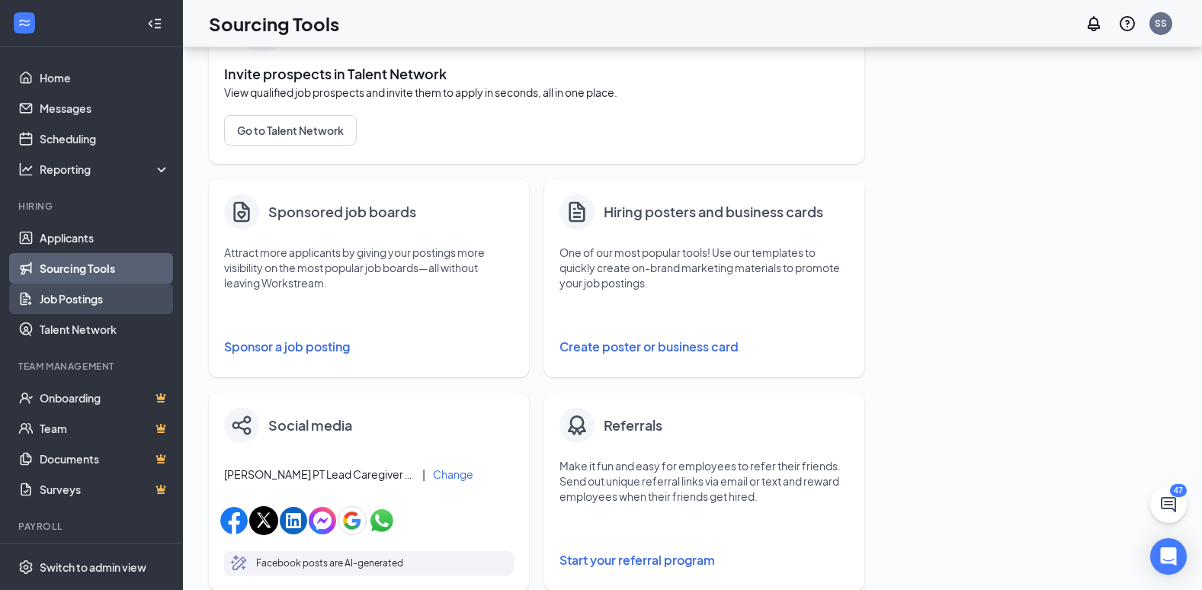
click at [79, 294] on link "Job Postings" at bounding box center [105, 299] width 130 height 30
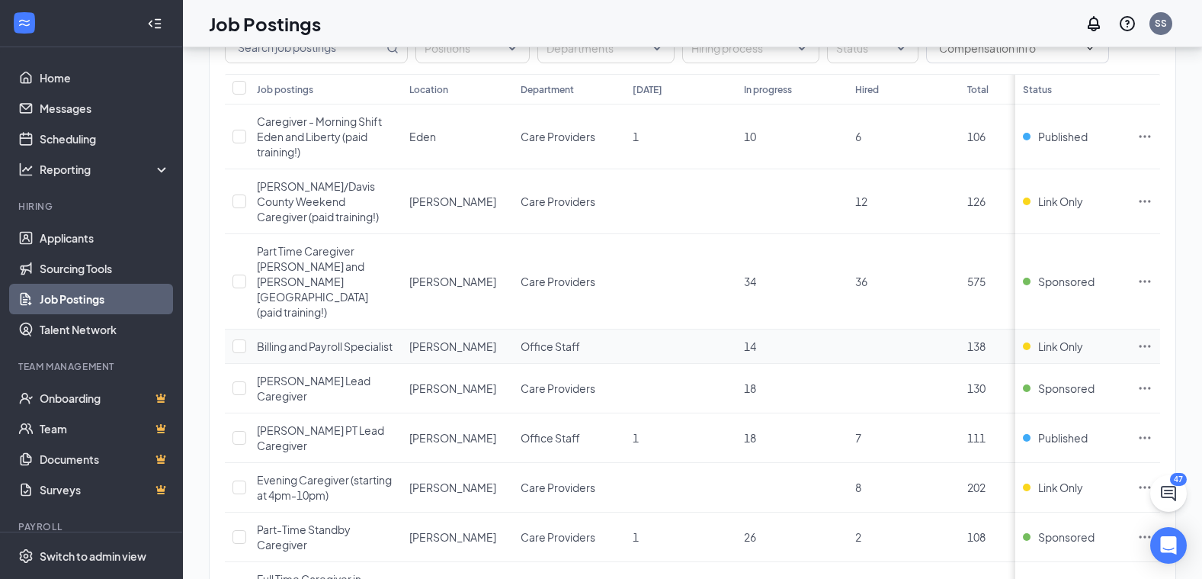
scroll to position [156, 0]
click at [330, 373] on span "[PERSON_NAME] Lead Caregiver" at bounding box center [314, 387] width 114 height 29
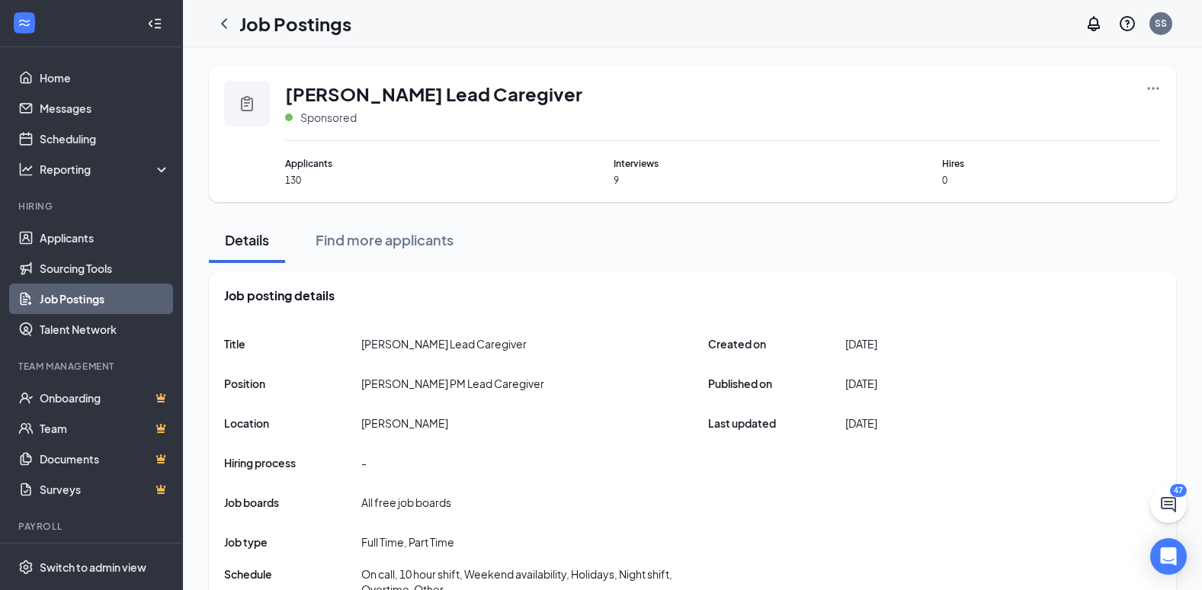
click at [84, 297] on link "Job Postings" at bounding box center [105, 299] width 130 height 30
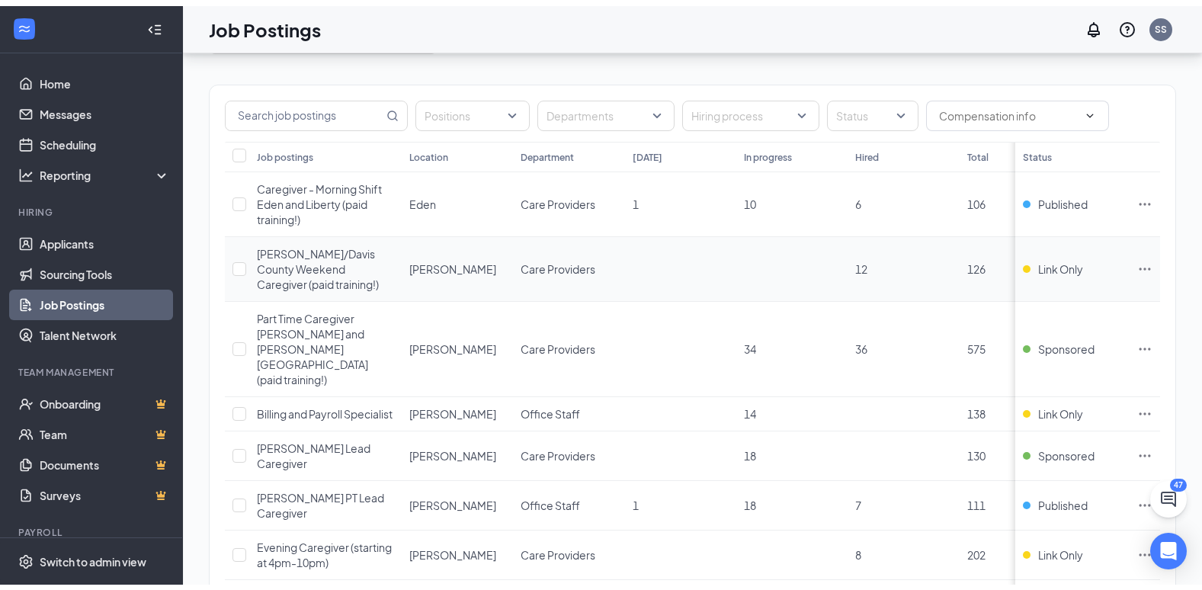
scroll to position [120, 0]
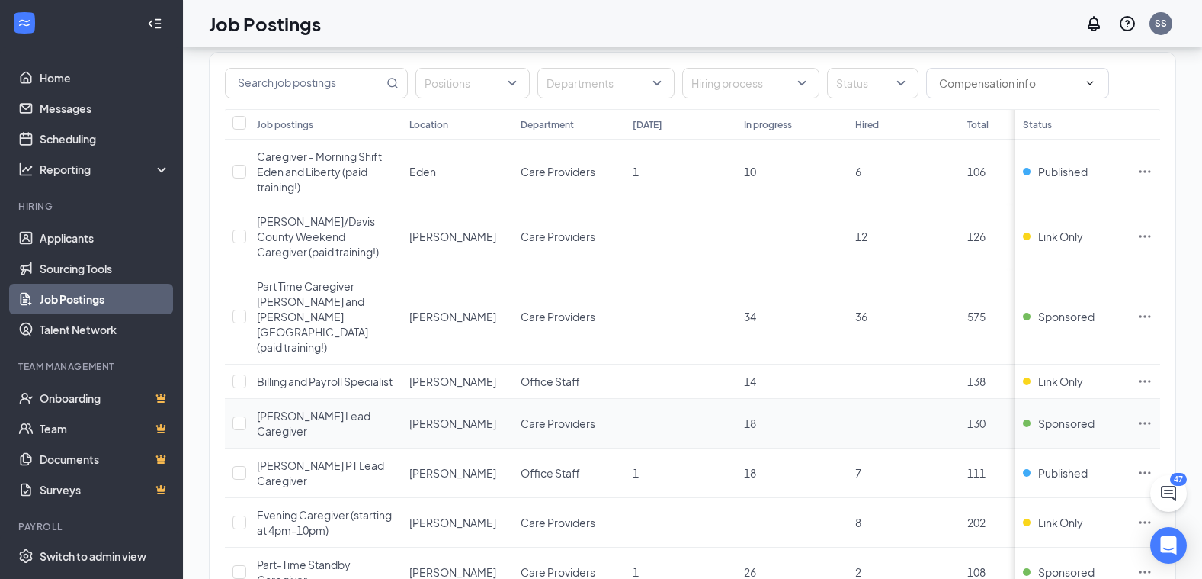
click at [1153, 415] on icon "Ellipses" at bounding box center [1144, 422] width 15 height 15
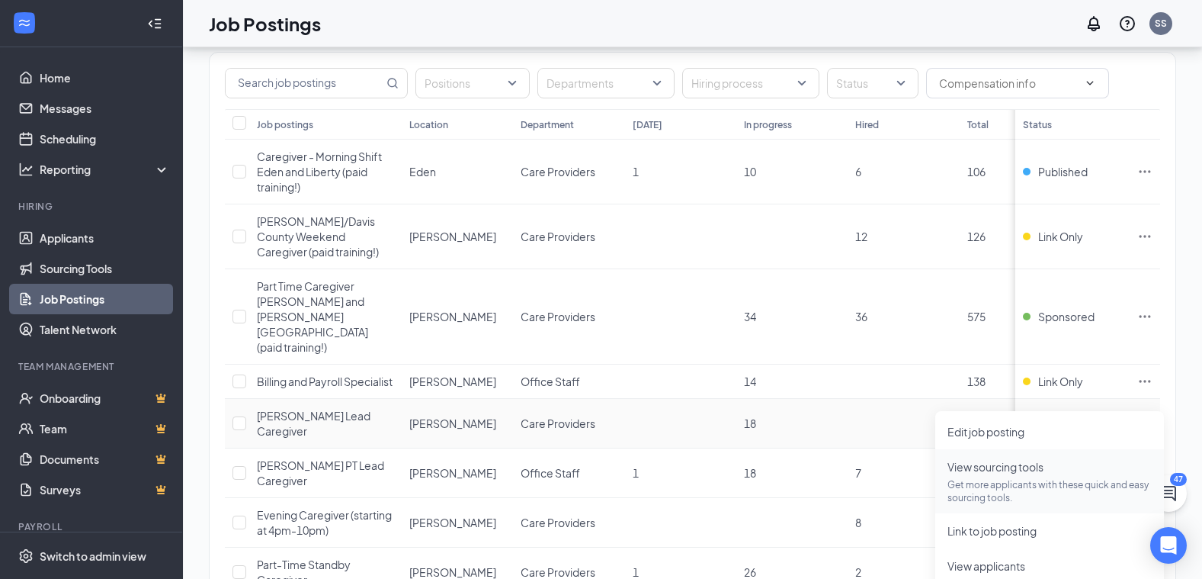
click at [1000, 465] on span "View sourcing tools" at bounding box center [996, 467] width 96 height 14
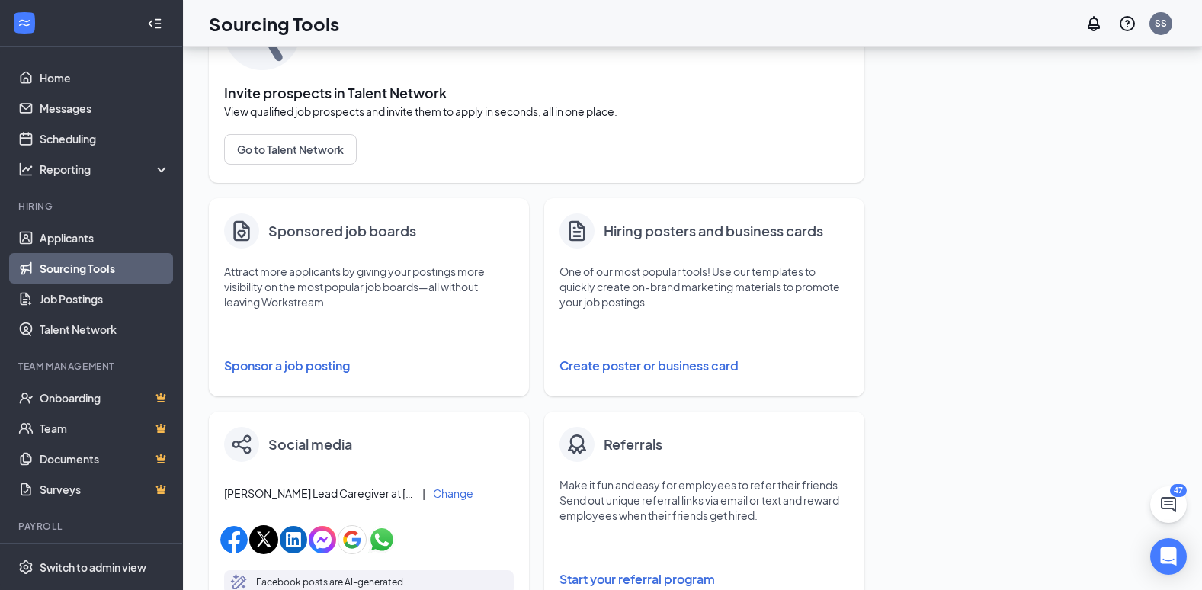
click at [313, 368] on button "Sponsor a job posting" at bounding box center [369, 366] width 290 height 30
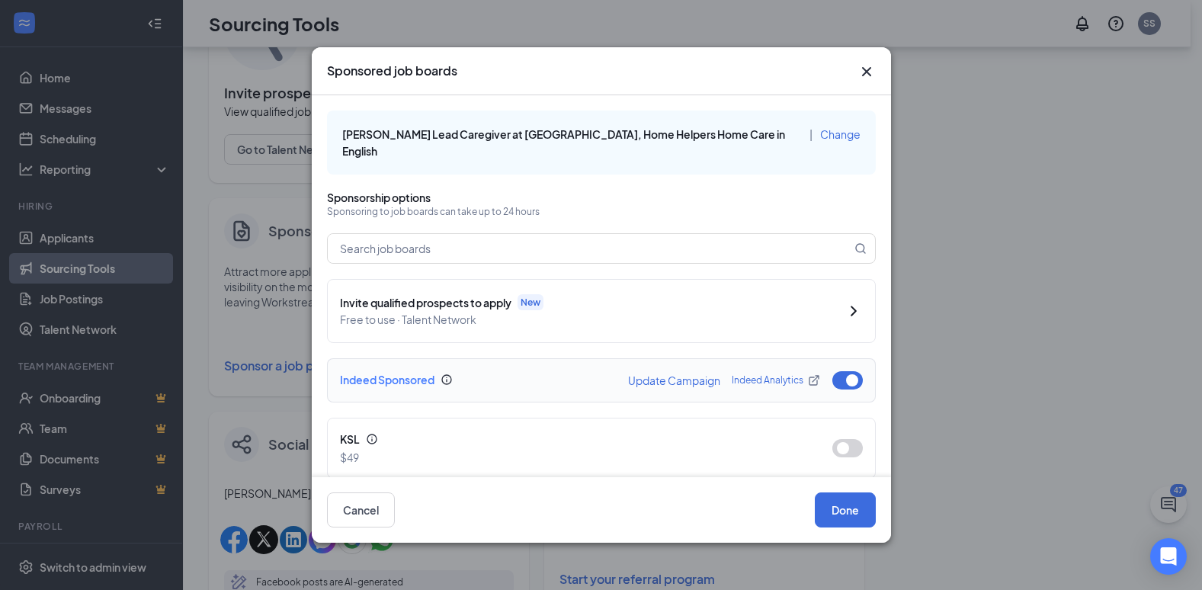
click at [841, 371] on button "button" at bounding box center [848, 380] width 30 height 18
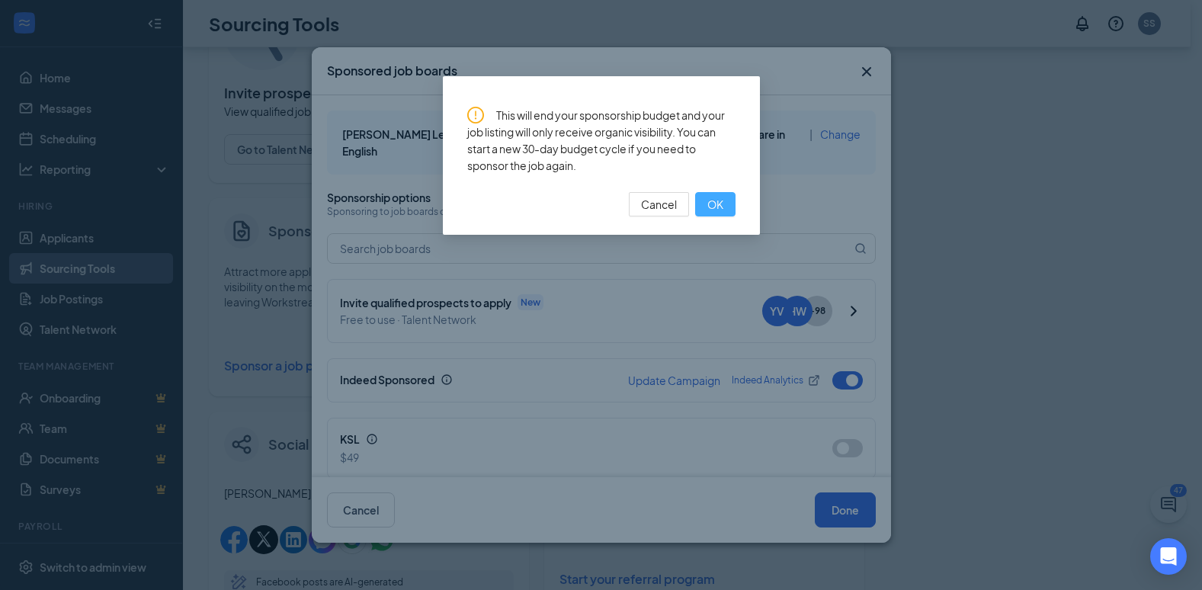
click at [715, 201] on span "OK" at bounding box center [715, 204] width 16 height 17
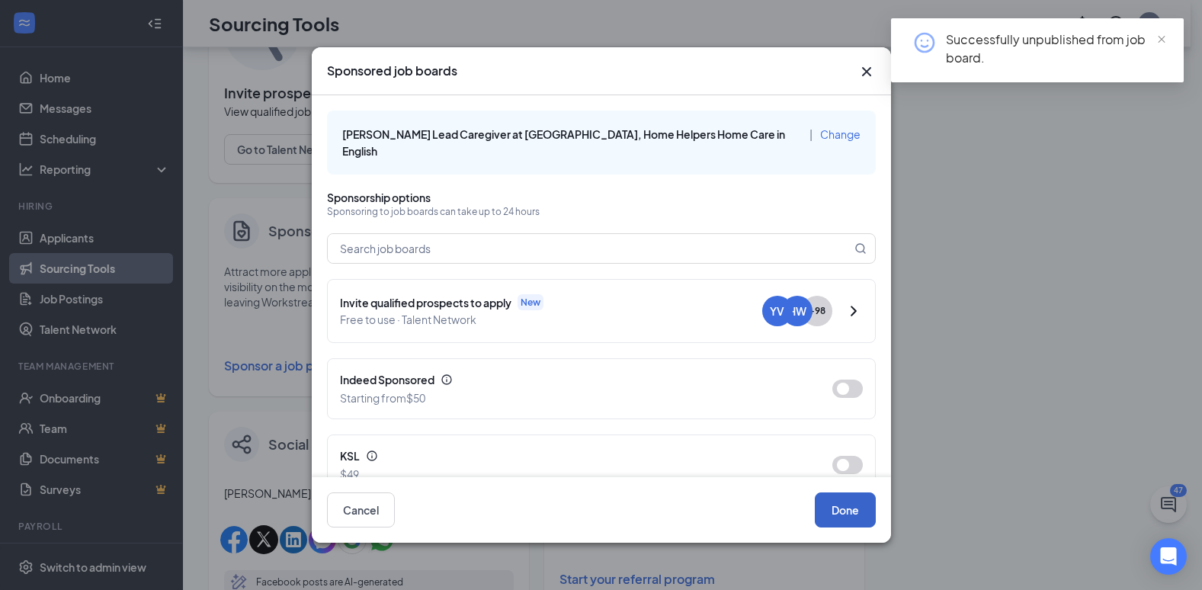
click at [845, 514] on button "Done" at bounding box center [845, 510] width 61 height 35
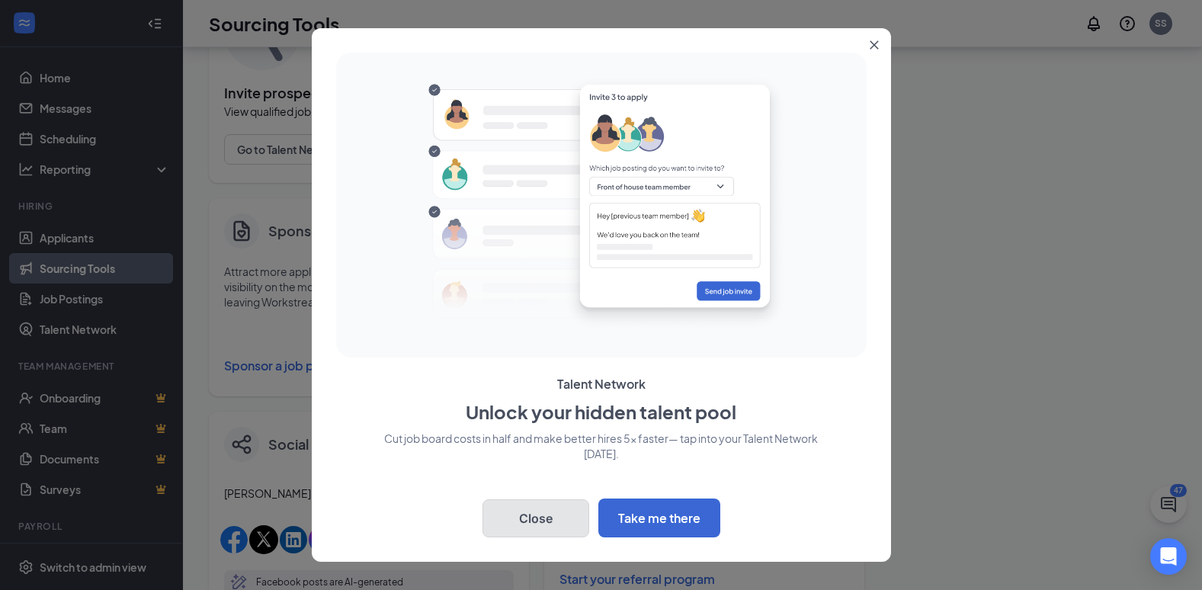
click at [521, 519] on button "Close" at bounding box center [536, 518] width 107 height 38
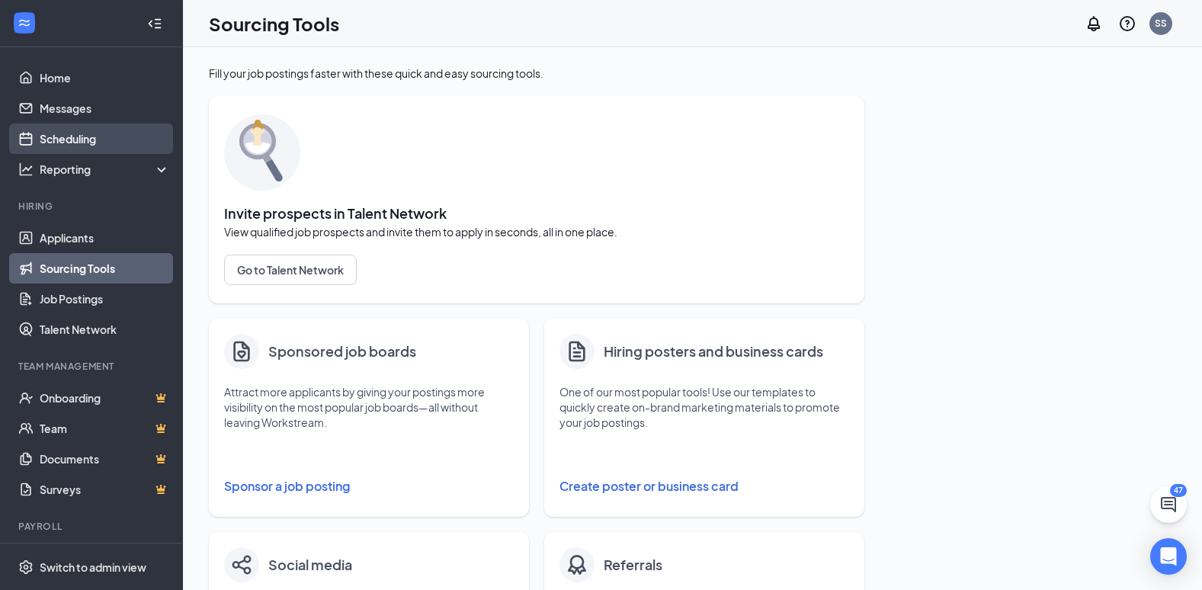
click at [55, 134] on link "Scheduling" at bounding box center [105, 139] width 130 height 30
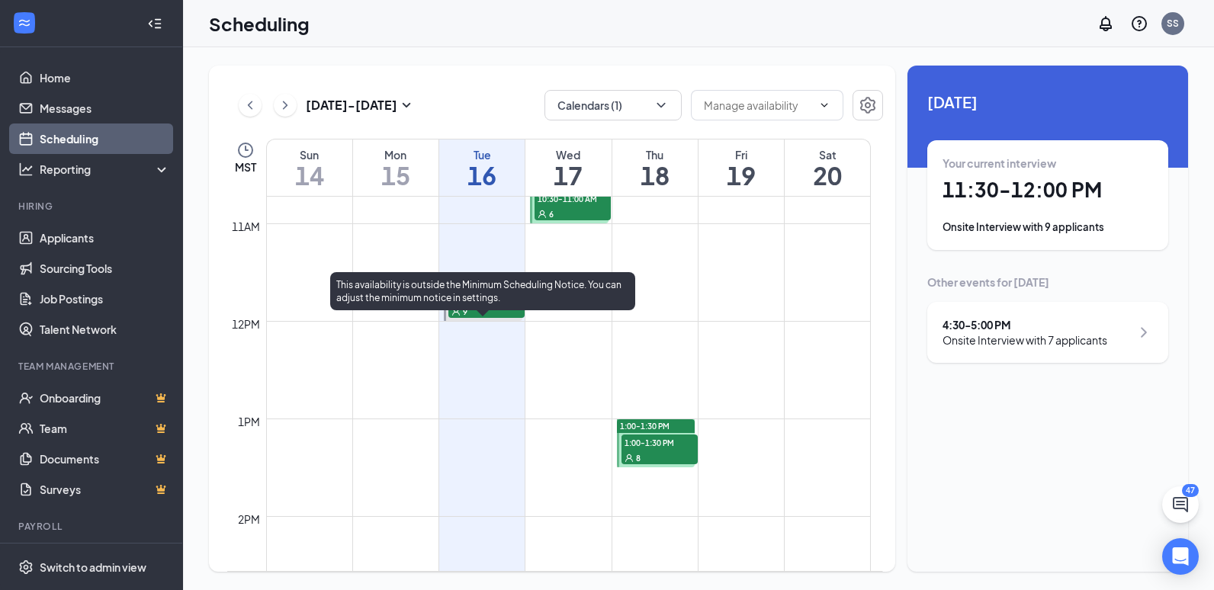
scroll to position [1048, 0]
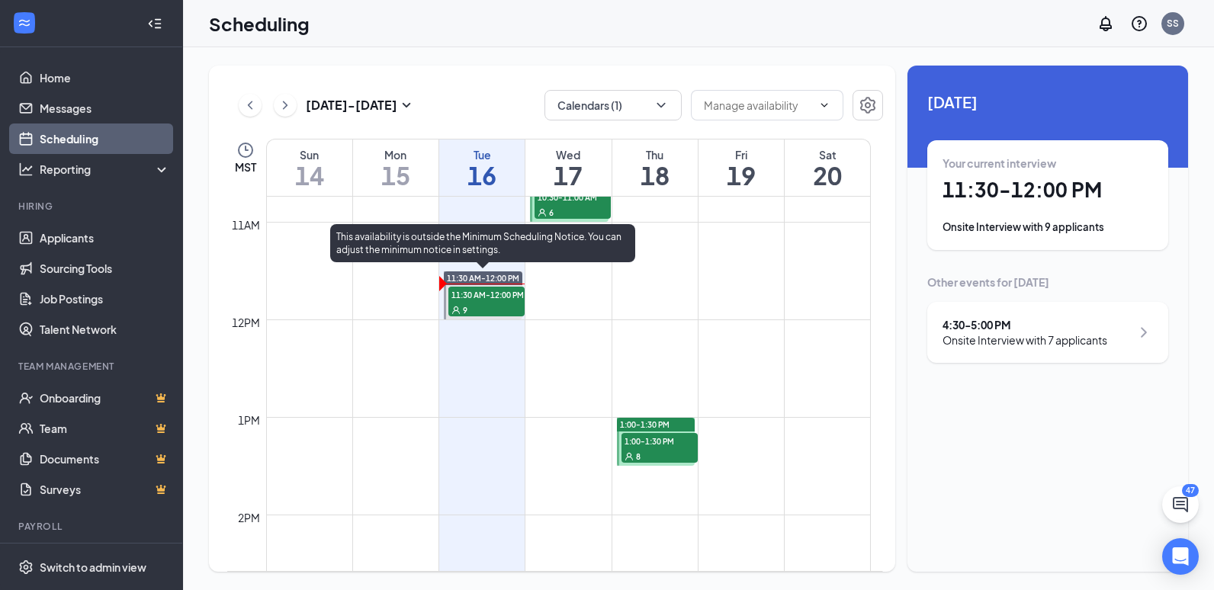
click at [477, 304] on div "9" at bounding box center [486, 309] width 76 height 15
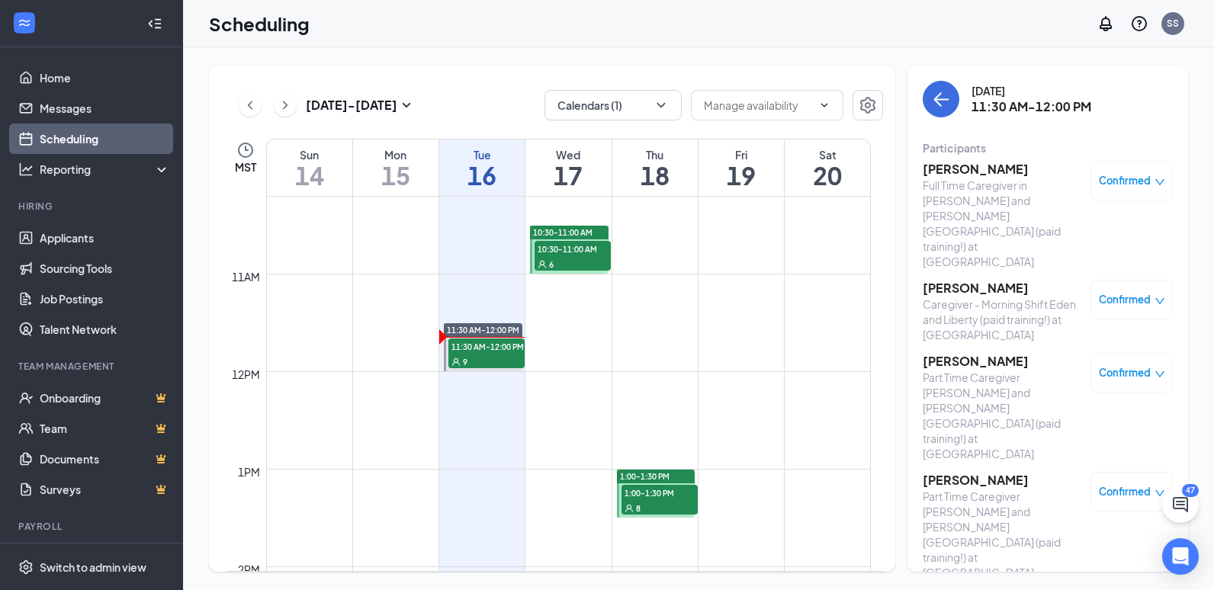
scroll to position [997, 0]
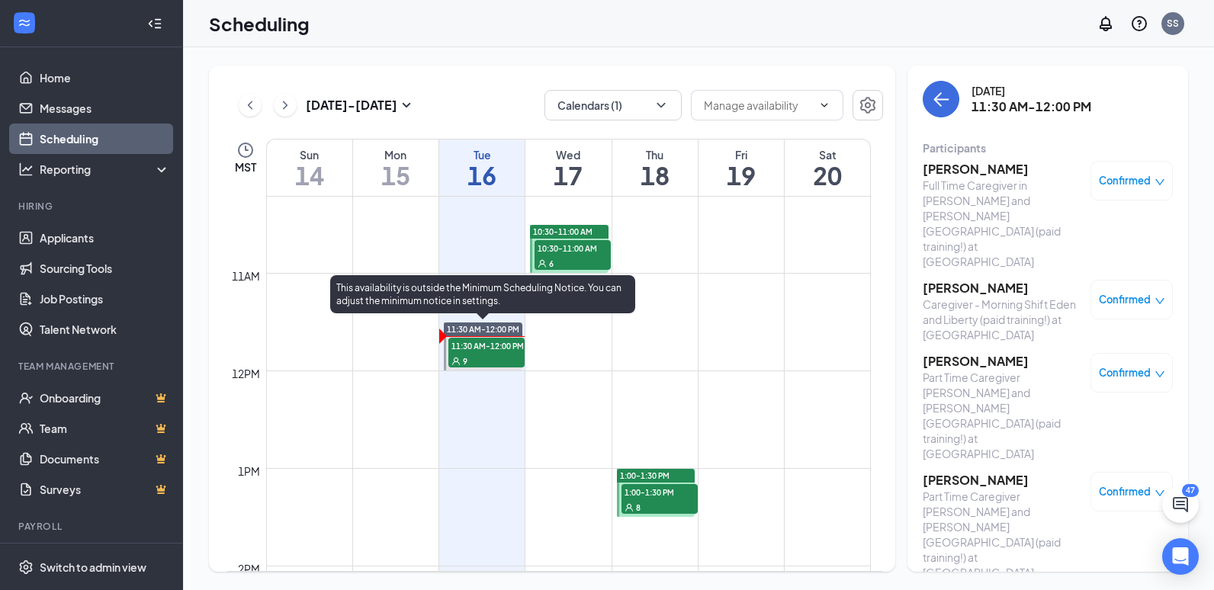
click at [480, 352] on span "11:30 AM-12:00 PM" at bounding box center [486, 345] width 76 height 15
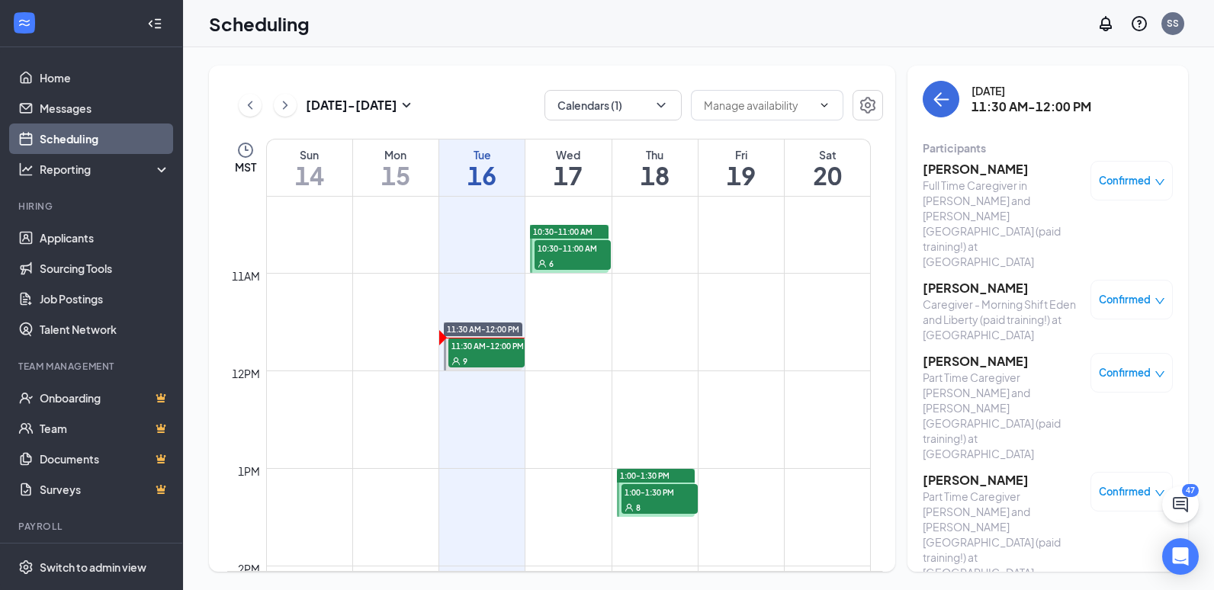
click at [1116, 365] on span "Confirmed" at bounding box center [1125, 372] width 52 height 15
click at [1073, 396] on span "Mark complete" at bounding box center [1073, 396] width 76 height 17
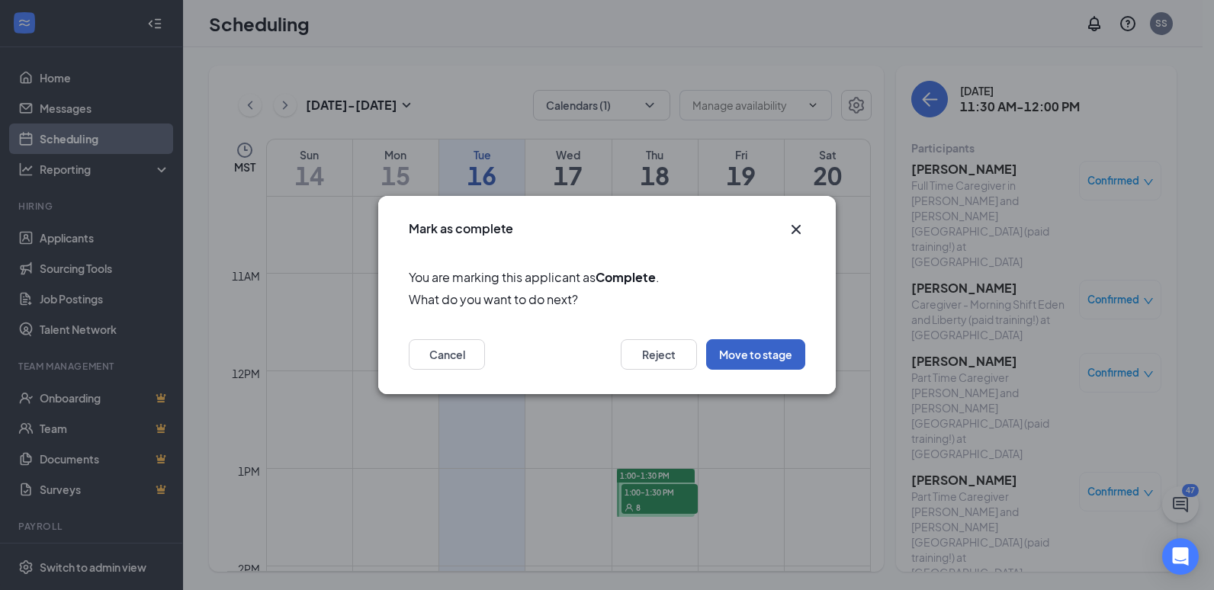
click at [763, 352] on button "Move to stage" at bounding box center [755, 354] width 99 height 30
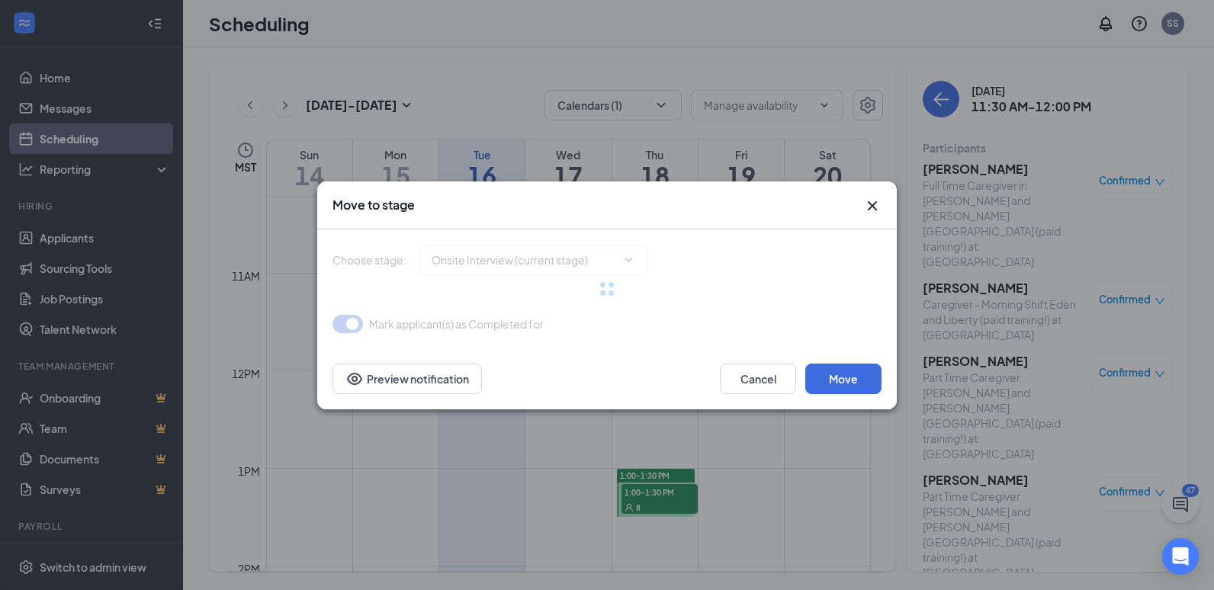
type input "Review (next stage)"
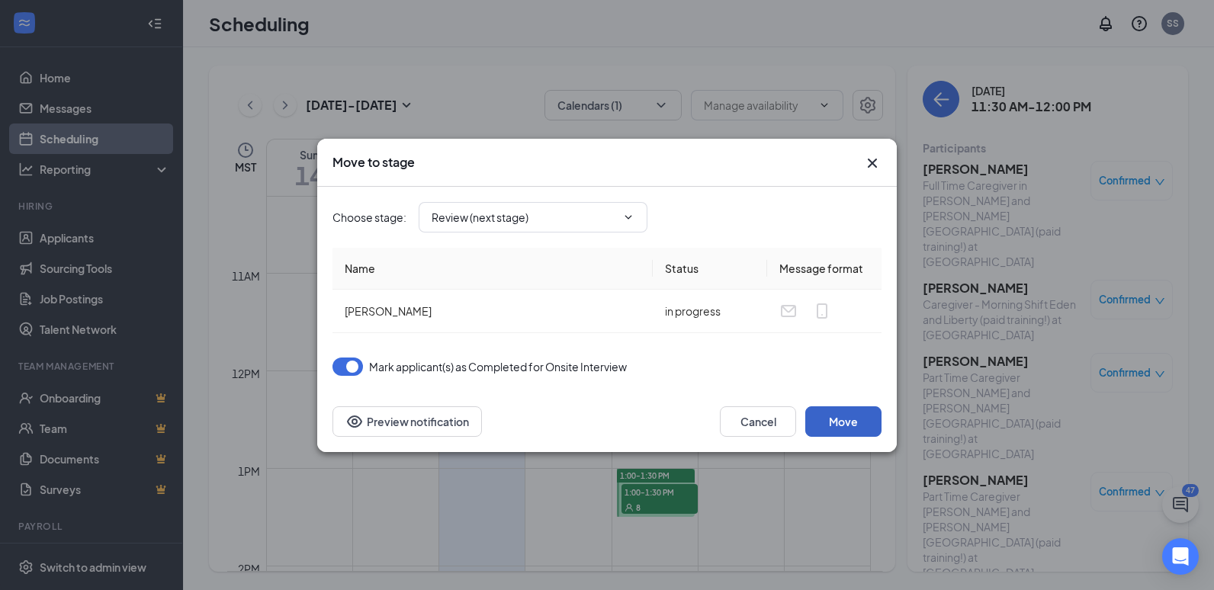
click at [842, 424] on button "Move" at bounding box center [843, 421] width 76 height 30
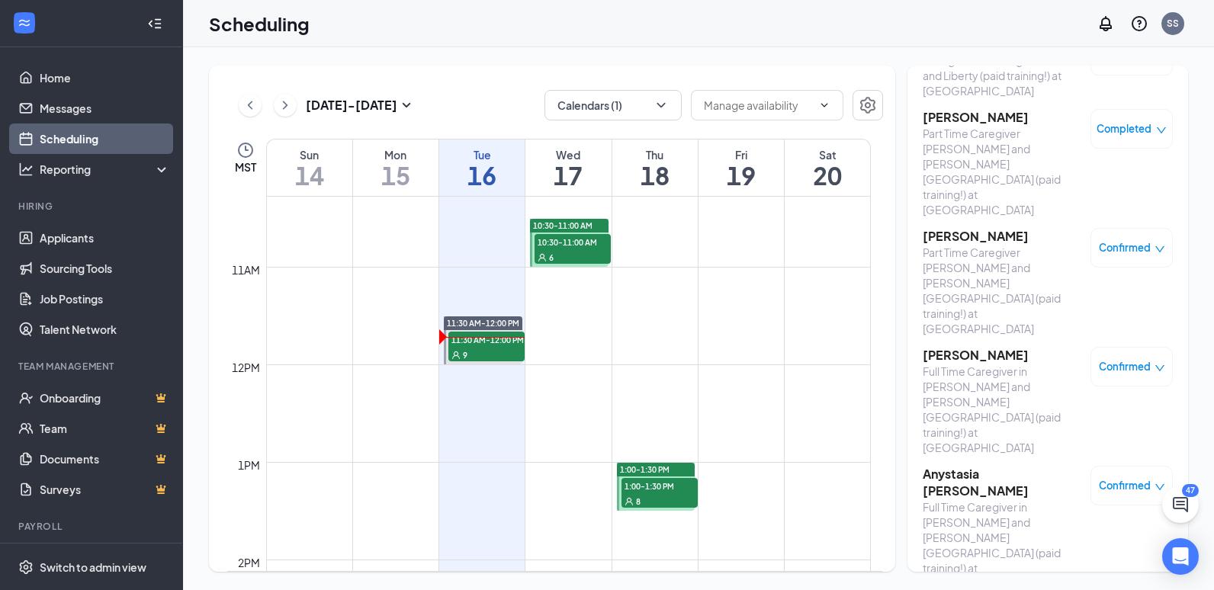
scroll to position [261, 0]
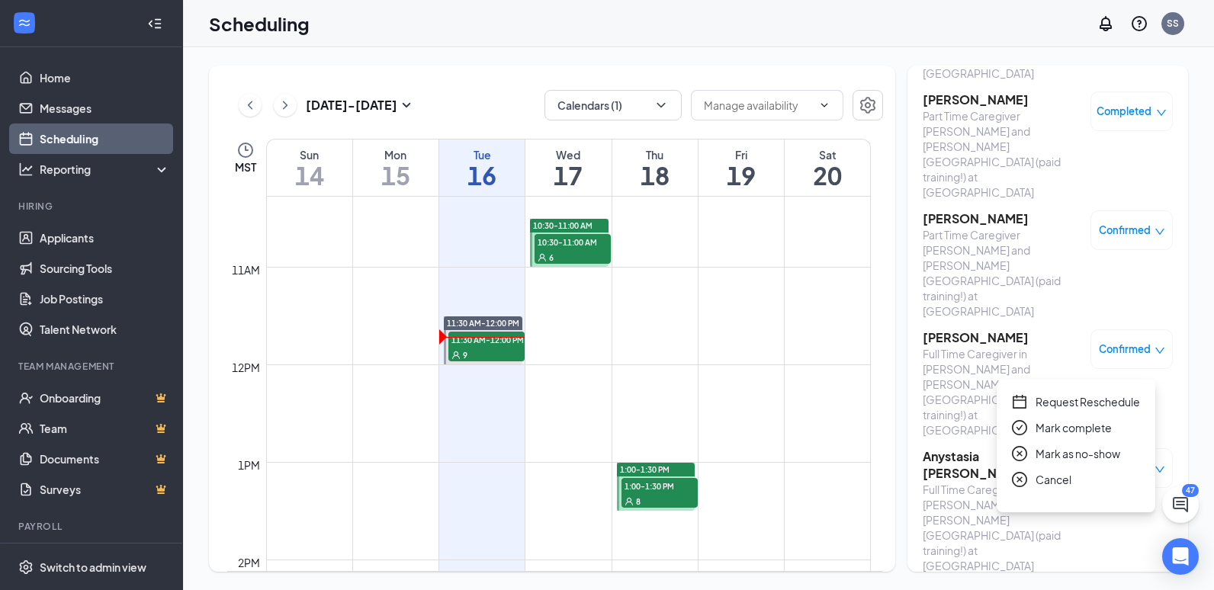
click at [1060, 422] on span "Mark complete" at bounding box center [1073, 427] width 76 height 17
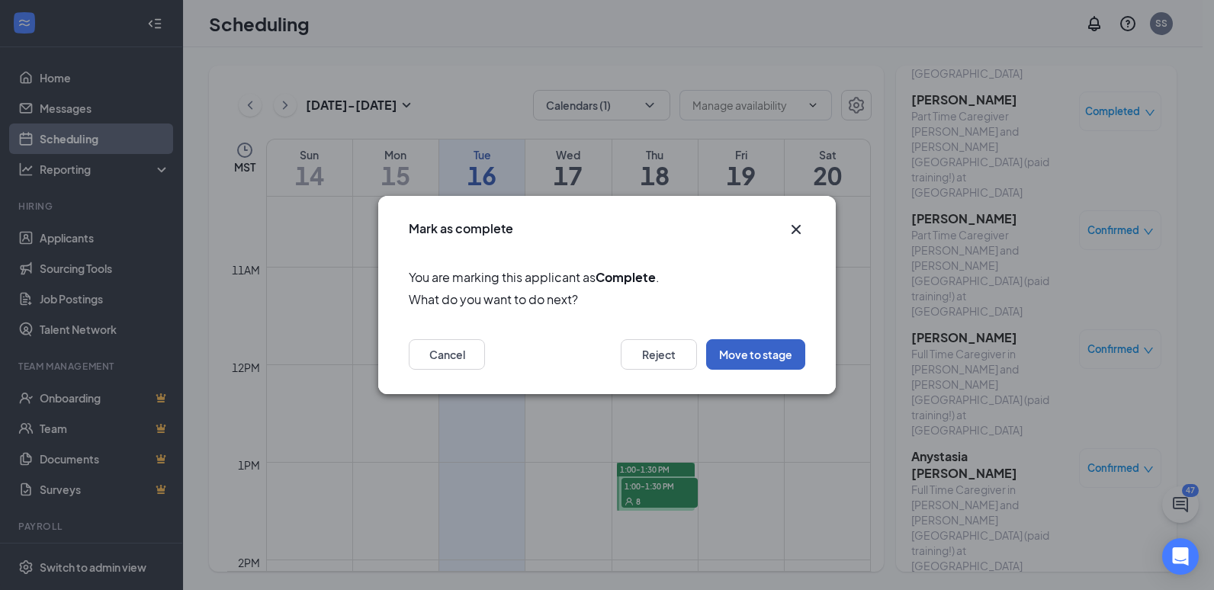
click at [753, 351] on button "Move to stage" at bounding box center [755, 354] width 99 height 30
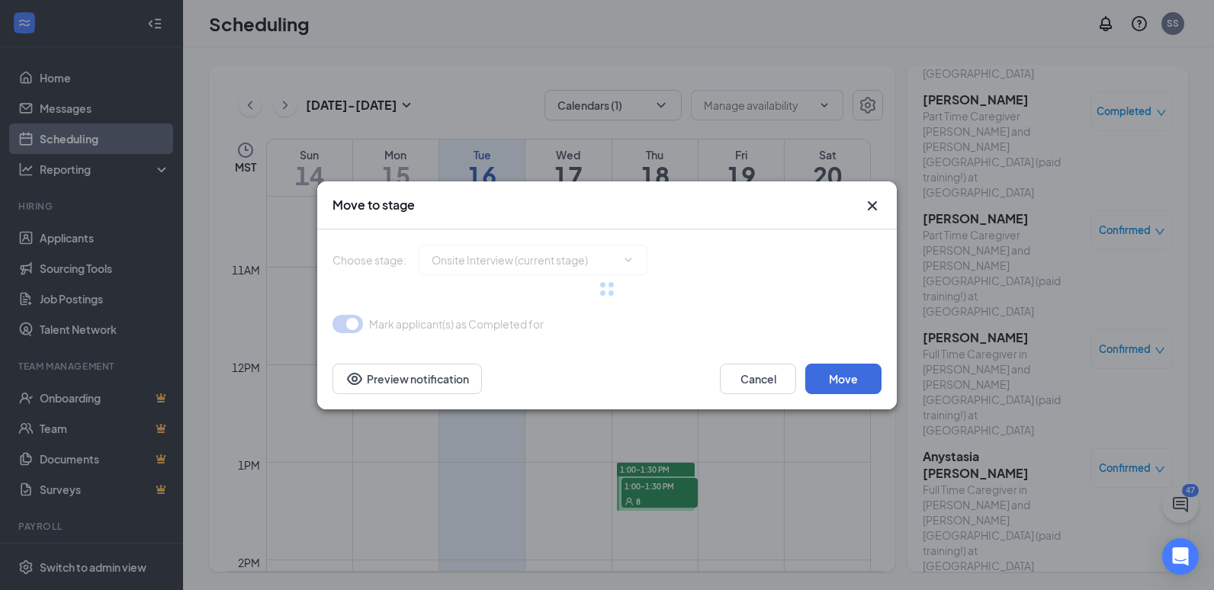
type input "Review (next stage)"
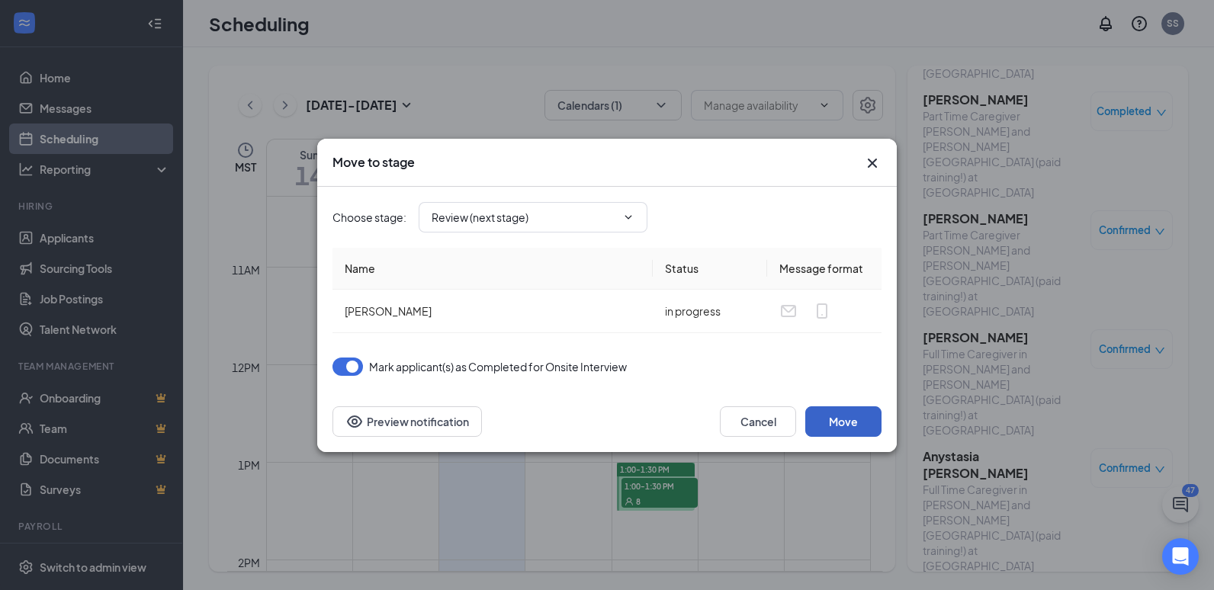
click at [830, 423] on button "Move" at bounding box center [843, 421] width 76 height 30
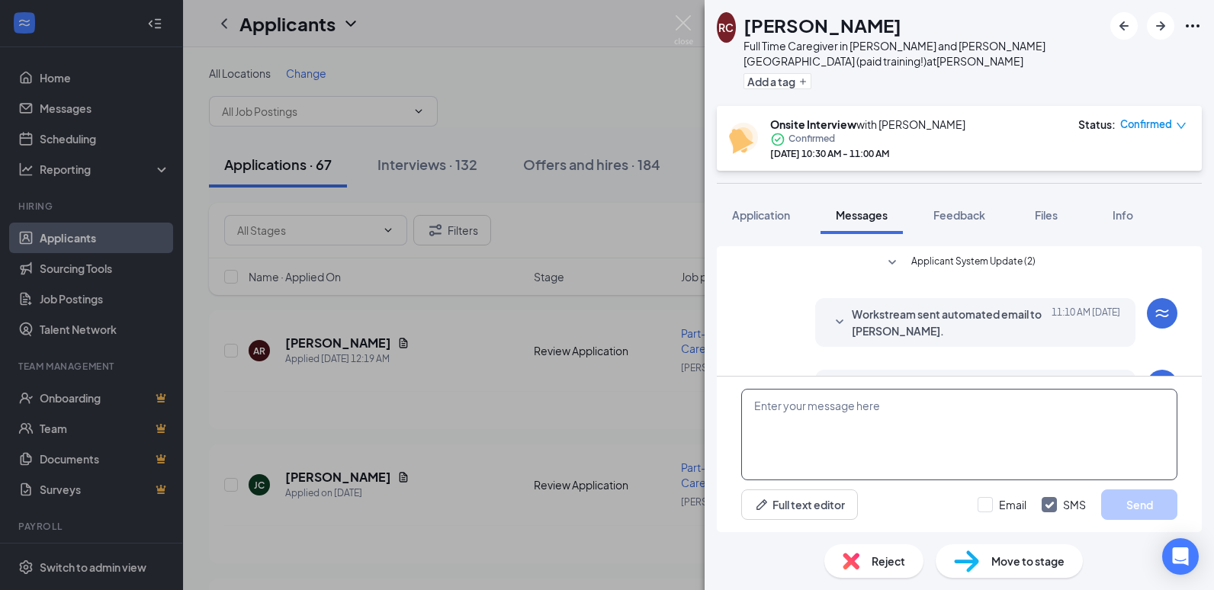
scroll to position [427, 0]
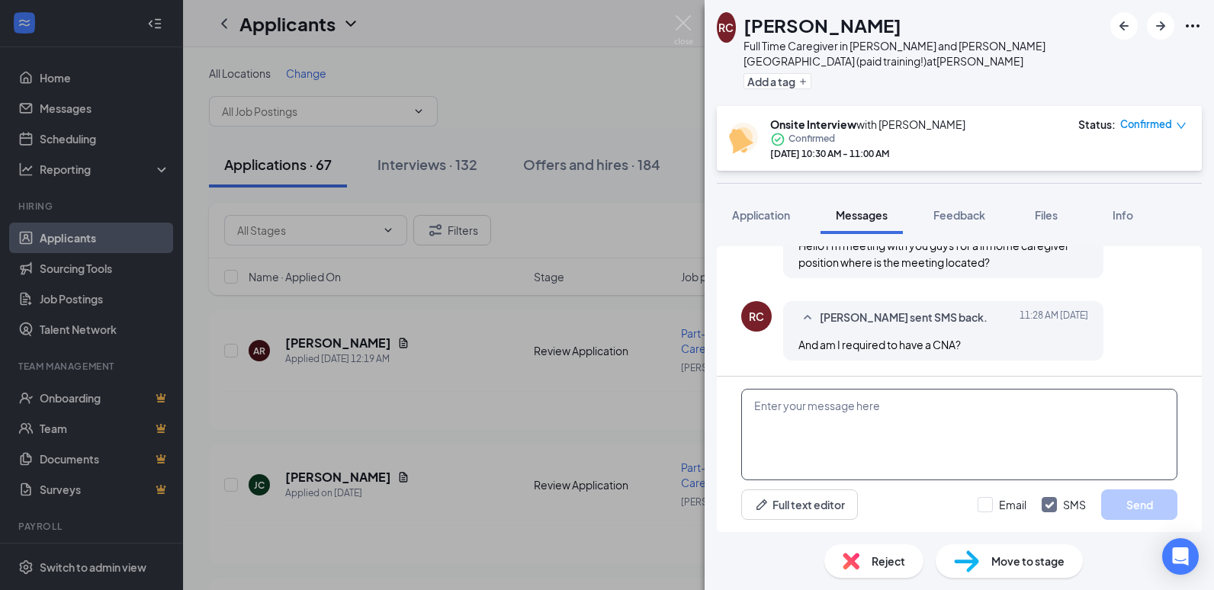
click at [837, 412] on textarea at bounding box center [959, 434] width 436 height 91
type textarea "No"
click at [1131, 518] on button "Send" at bounding box center [1139, 504] width 76 height 30
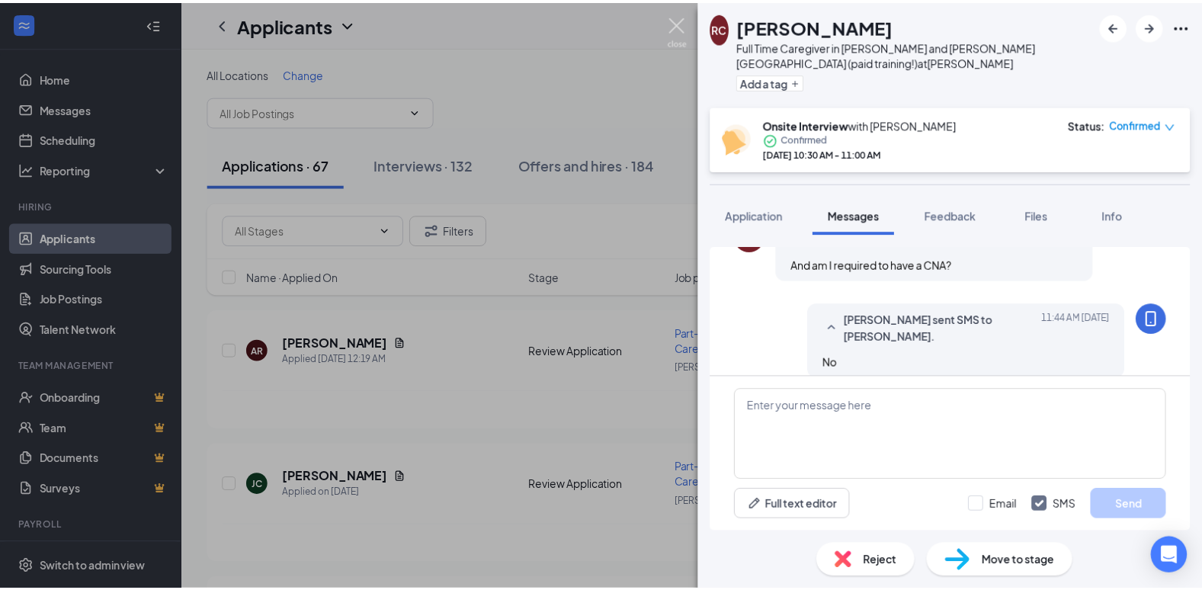
scroll to position [525, 0]
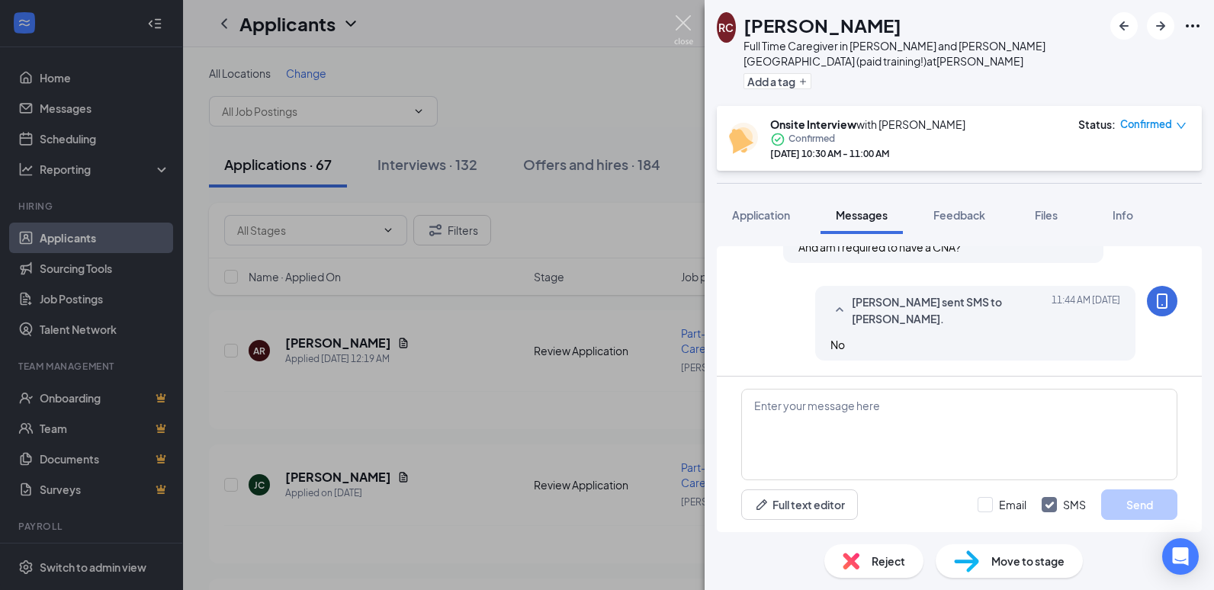
click at [679, 19] on img at bounding box center [683, 30] width 19 height 30
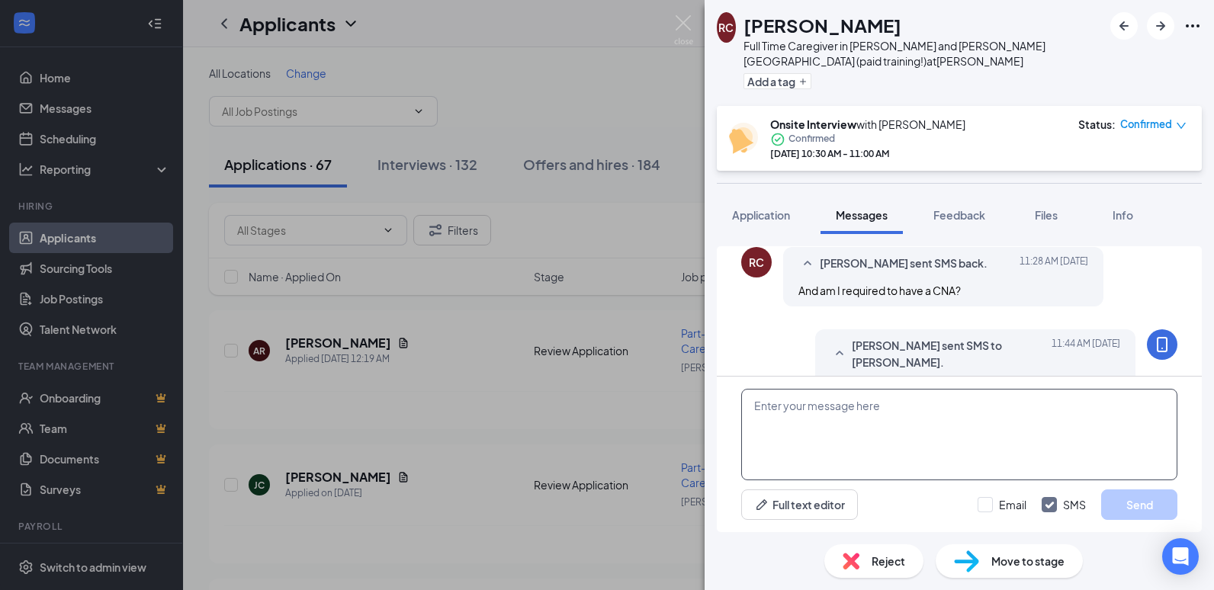
scroll to position [525, 0]
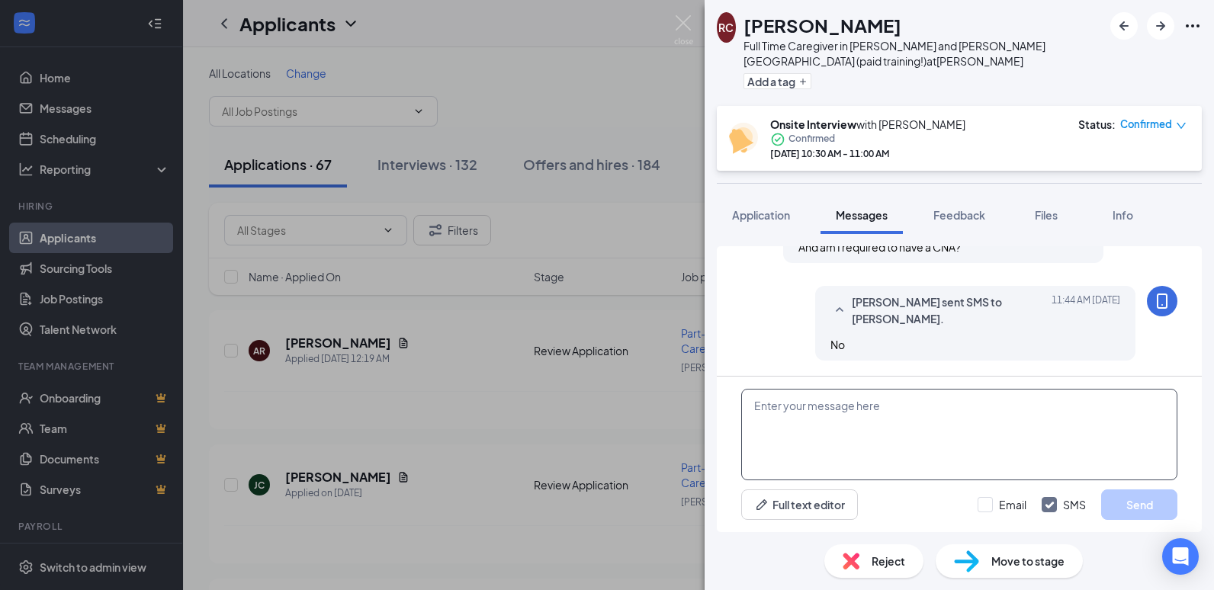
click at [784, 402] on textarea at bounding box center [959, 434] width 436 height 91
type textarea "[STREET_ADDRESS][US_STATE]"
click at [1129, 504] on button "Send" at bounding box center [1139, 504] width 76 height 30
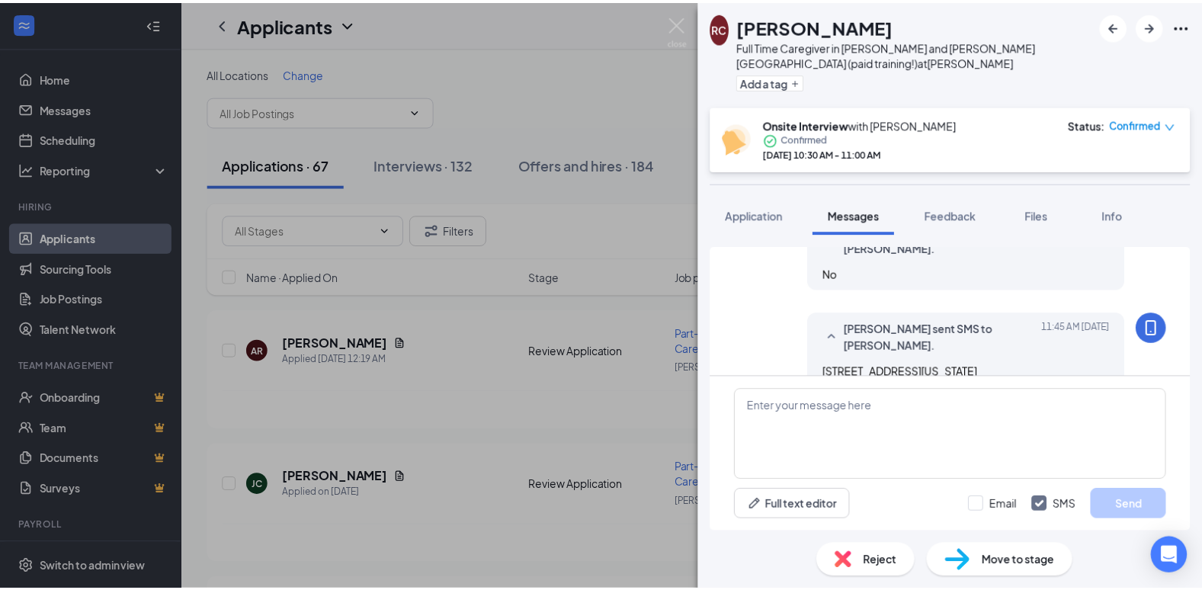
scroll to position [639, 0]
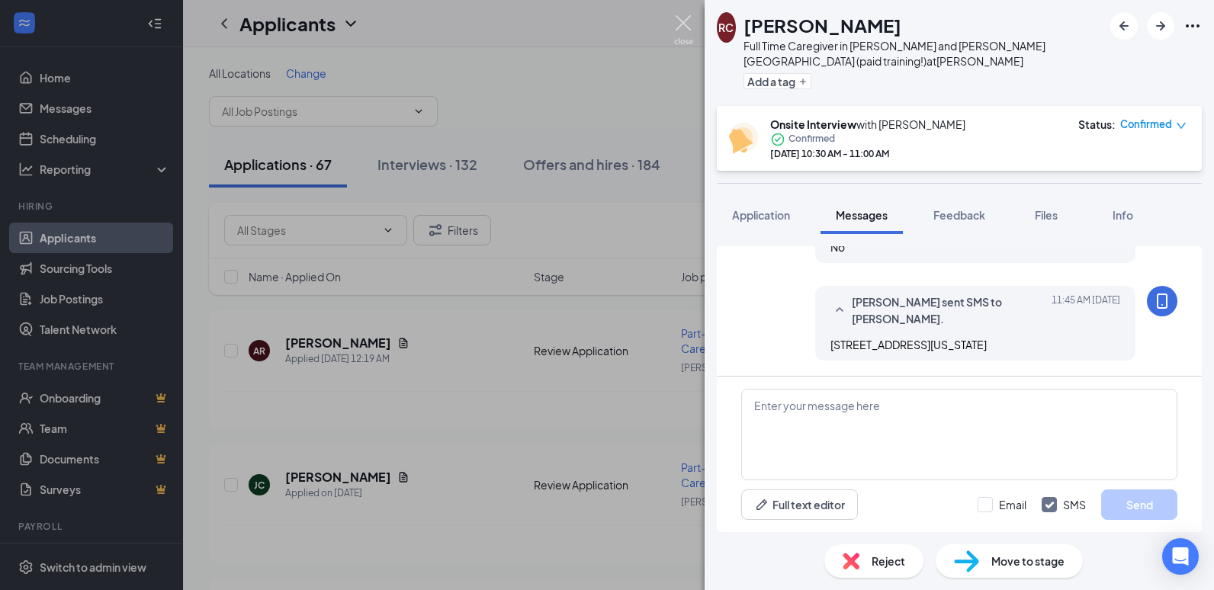
click at [679, 24] on img at bounding box center [683, 30] width 19 height 30
